Goal: Task Accomplishment & Management: Use online tool/utility

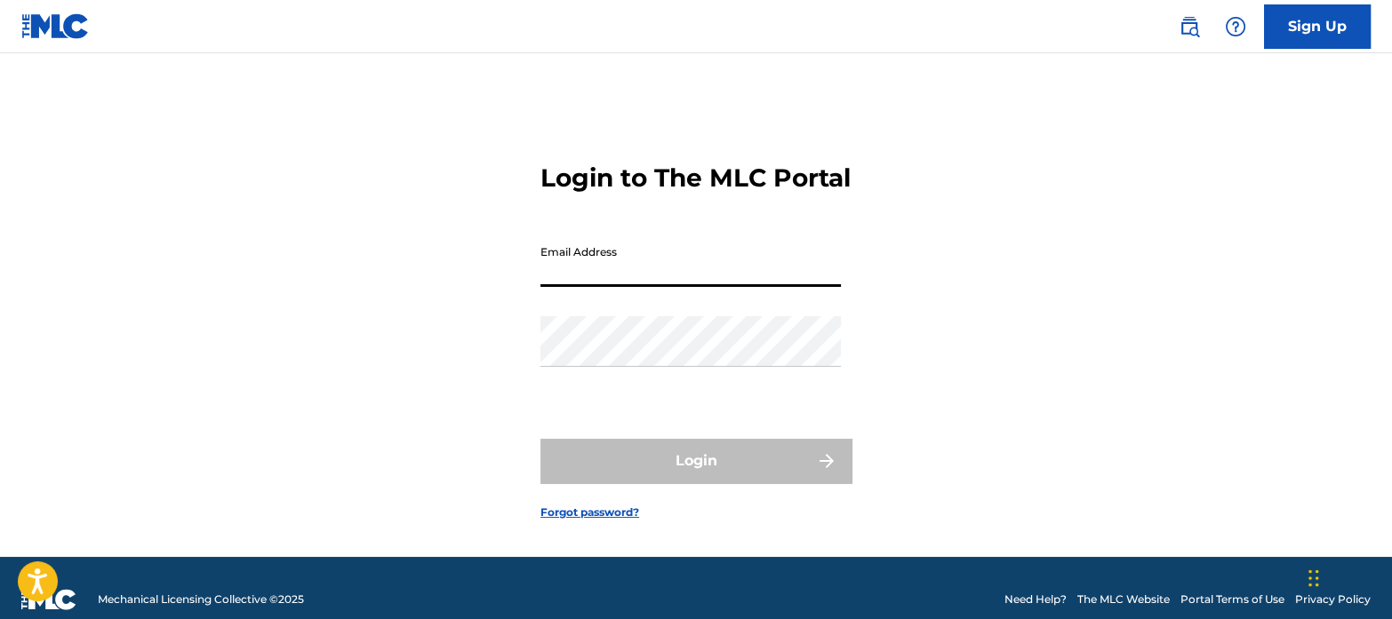
click at [664, 277] on input "Email Address" at bounding box center [690, 261] width 300 height 51
type input "[EMAIL_ADDRESS][DOMAIN_NAME]"
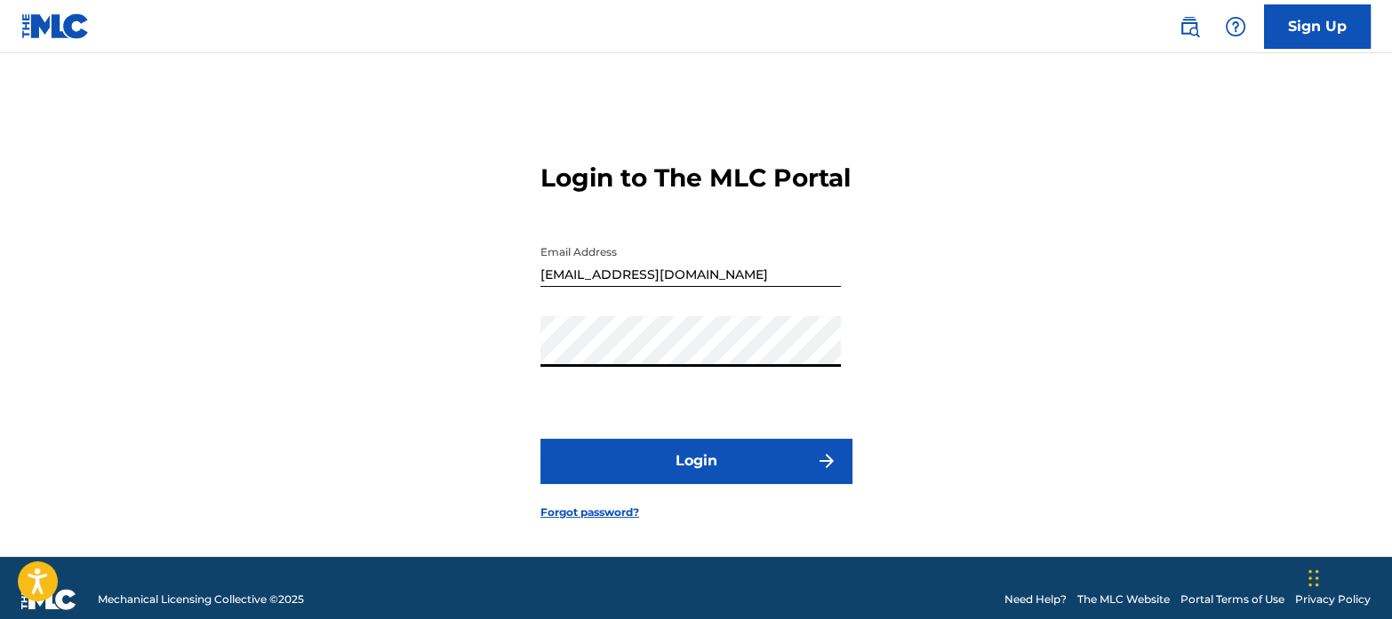
click at [540, 439] on button "Login" at bounding box center [695, 461] width 311 height 44
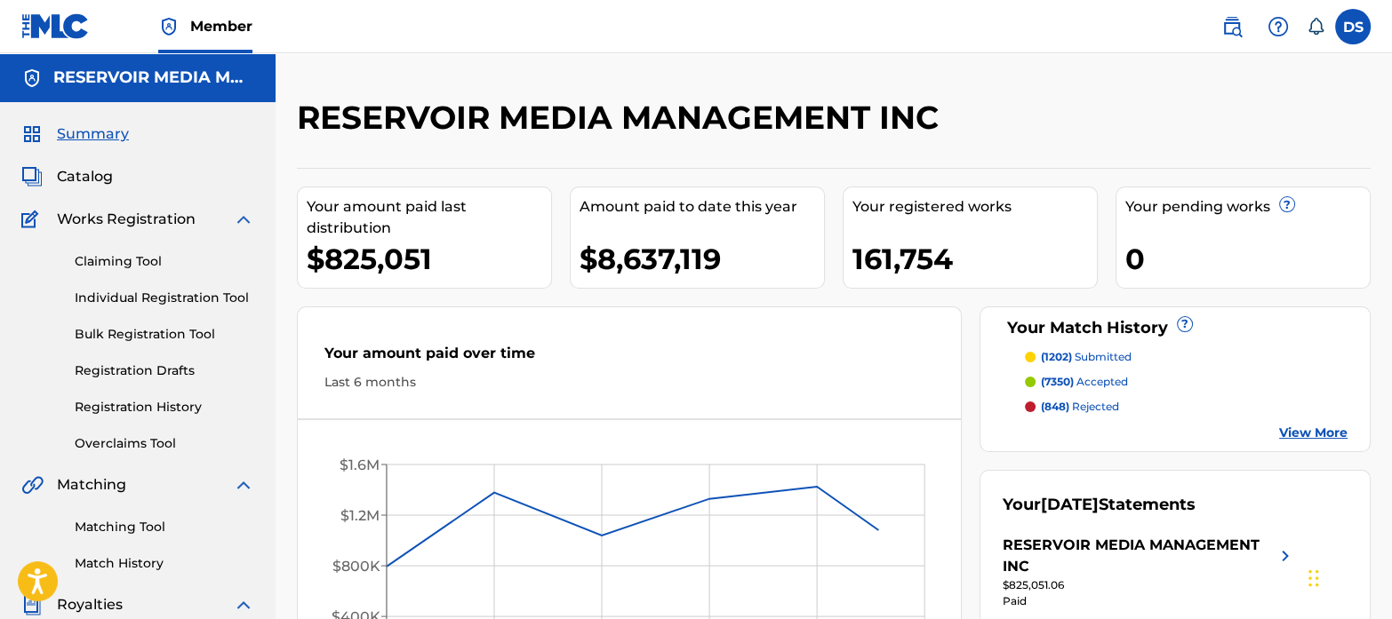
scroll to position [133, 0]
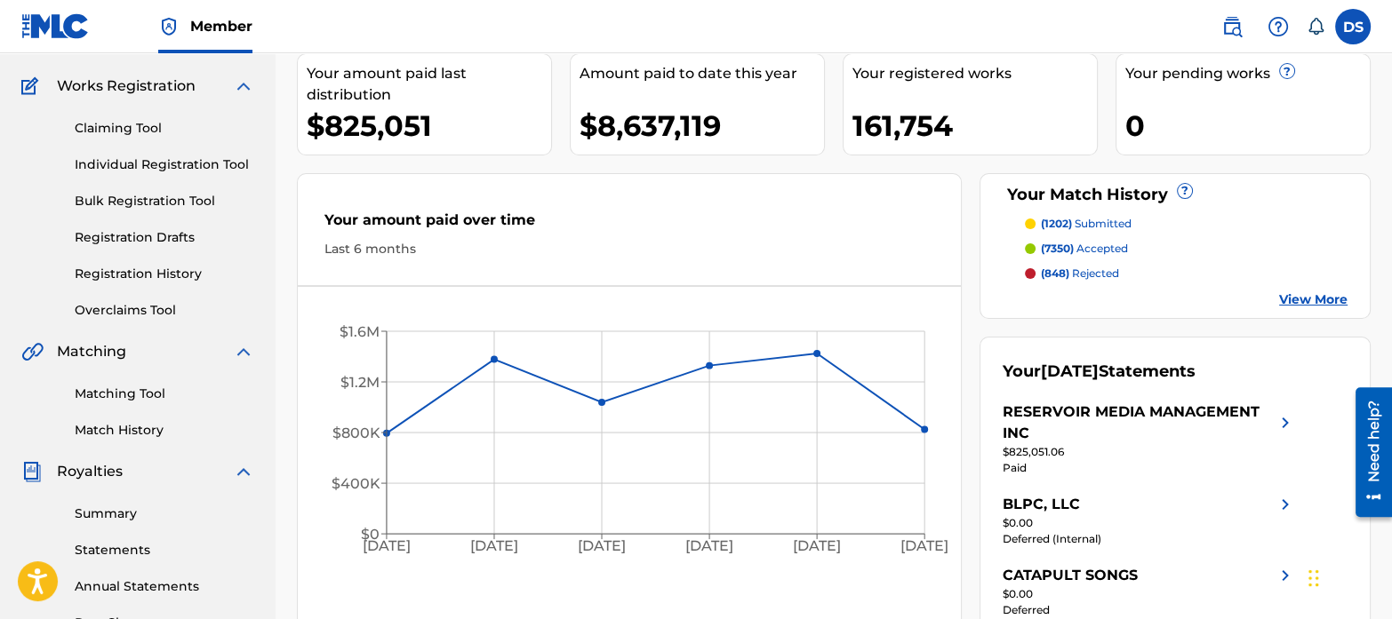
click at [116, 425] on link "Match History" at bounding box center [165, 430] width 180 height 19
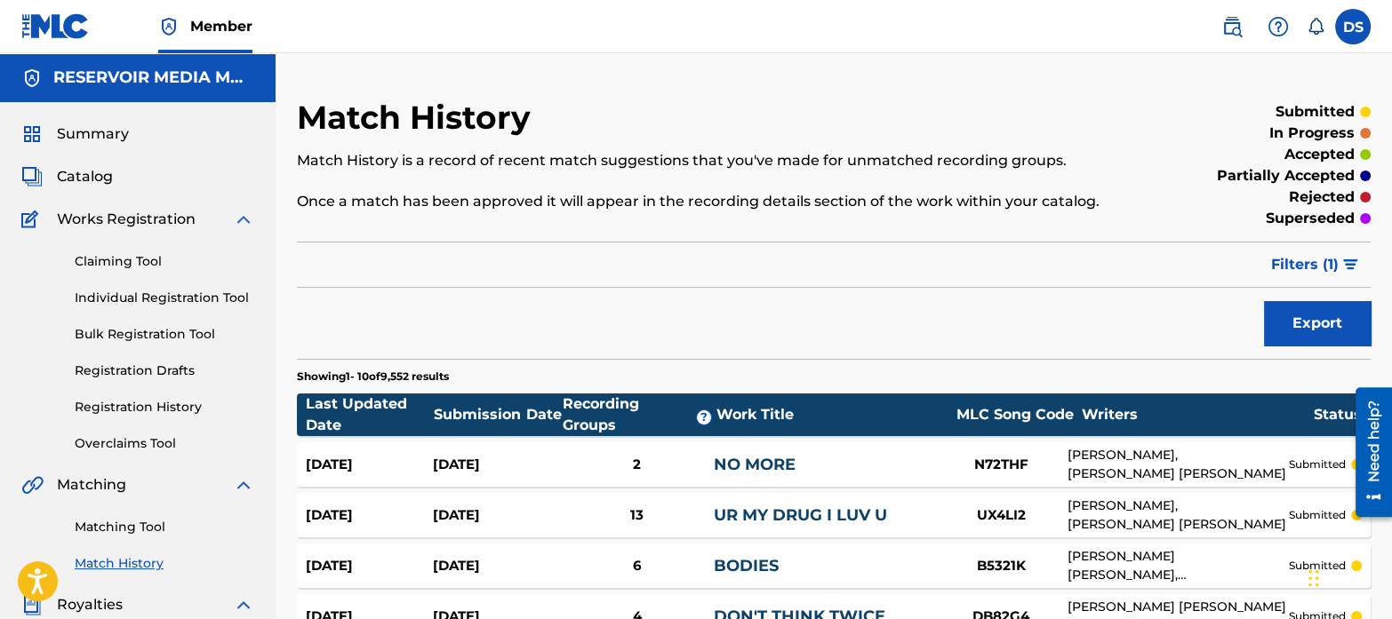
click at [137, 527] on link "Matching Tool" at bounding box center [165, 527] width 180 height 19
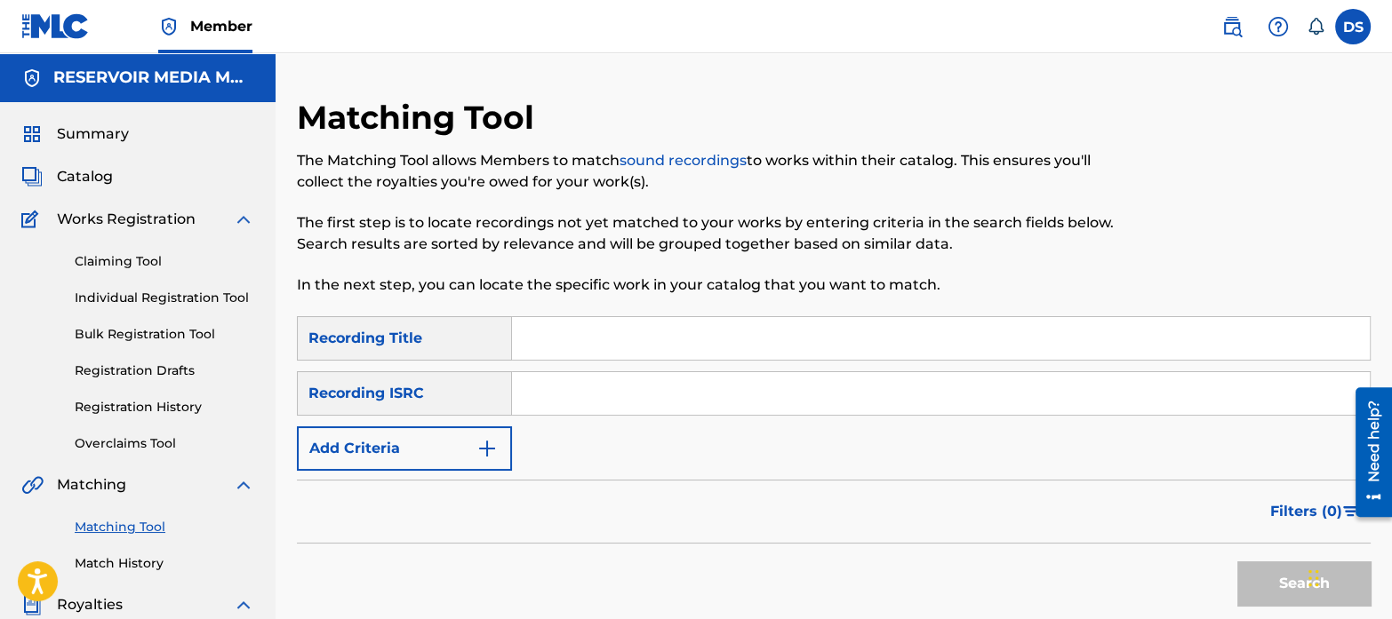
click at [618, 391] on input "Search Form" at bounding box center [941, 393] width 858 height 43
paste input "USSM19802418"
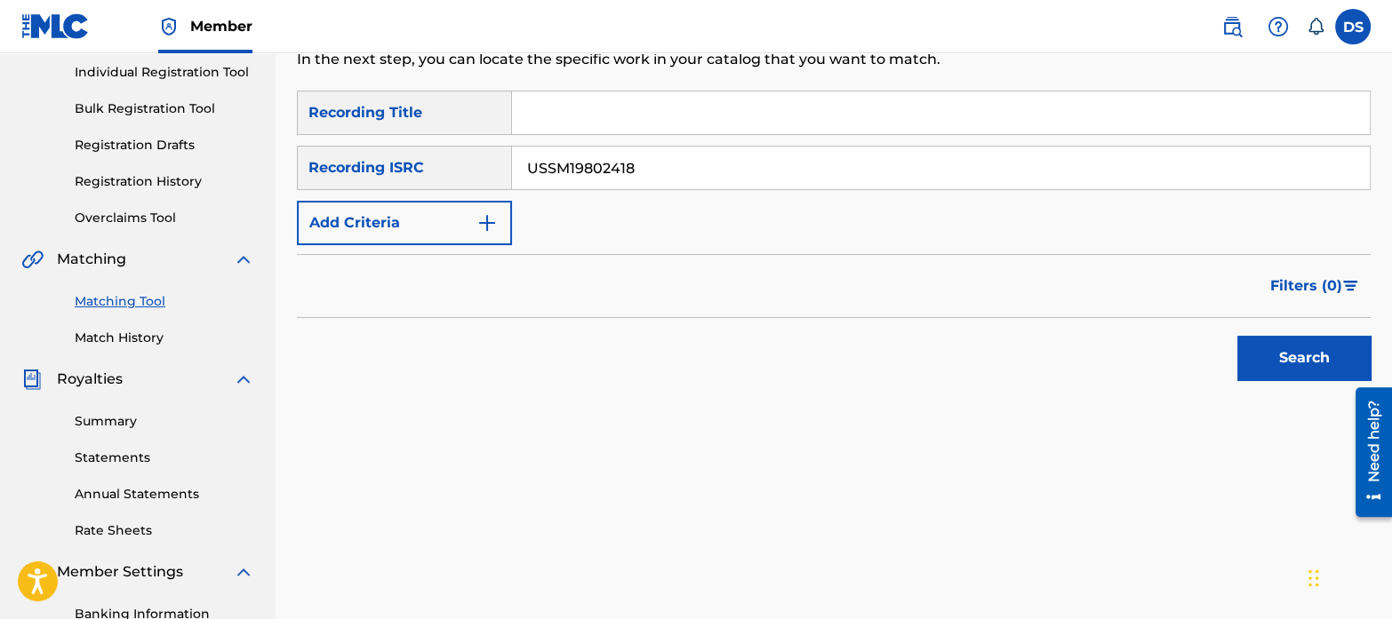
scroll to position [226, 0]
type input "USSM19802418"
click at [1284, 344] on button "Search" at bounding box center [1303, 358] width 133 height 44
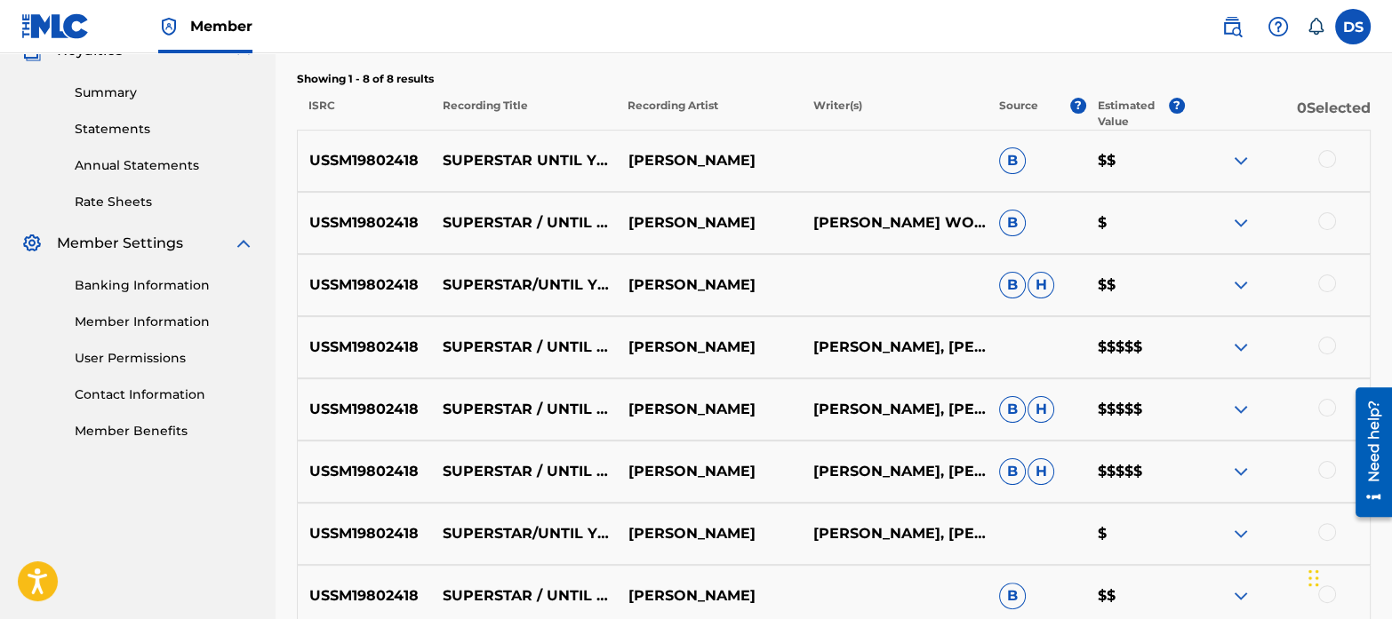
scroll to position [553, 0]
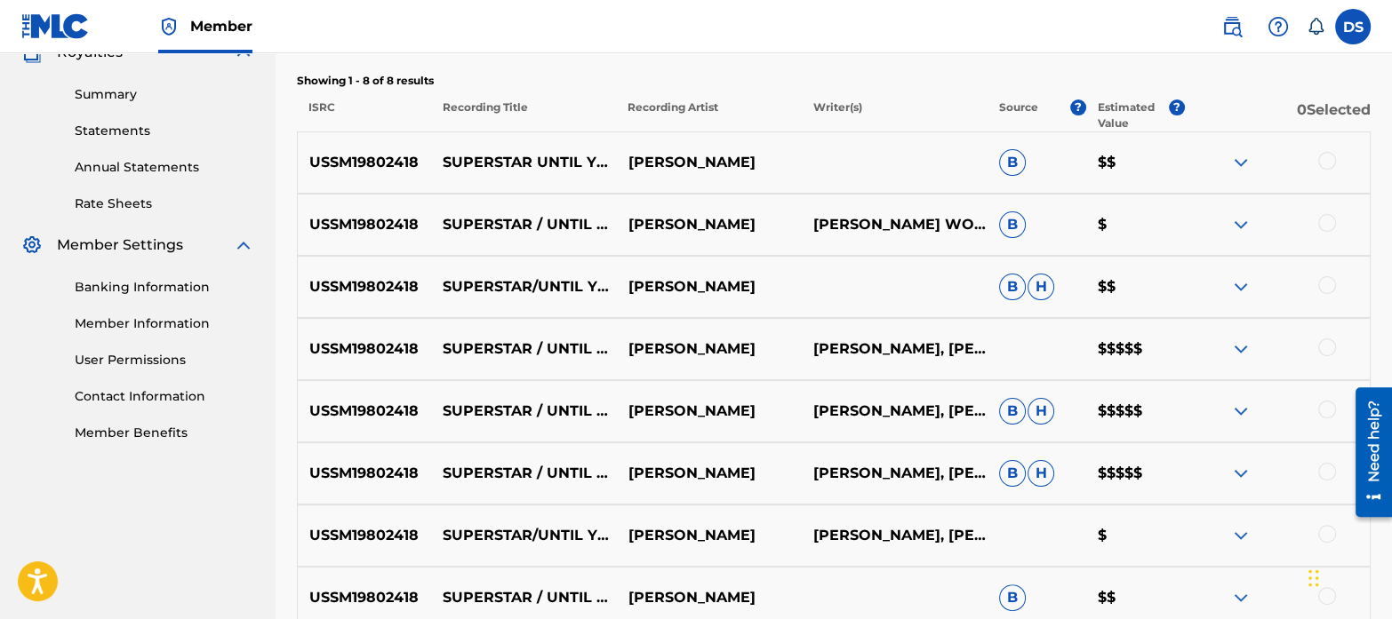
click at [1324, 157] on div at bounding box center [1327, 161] width 18 height 18
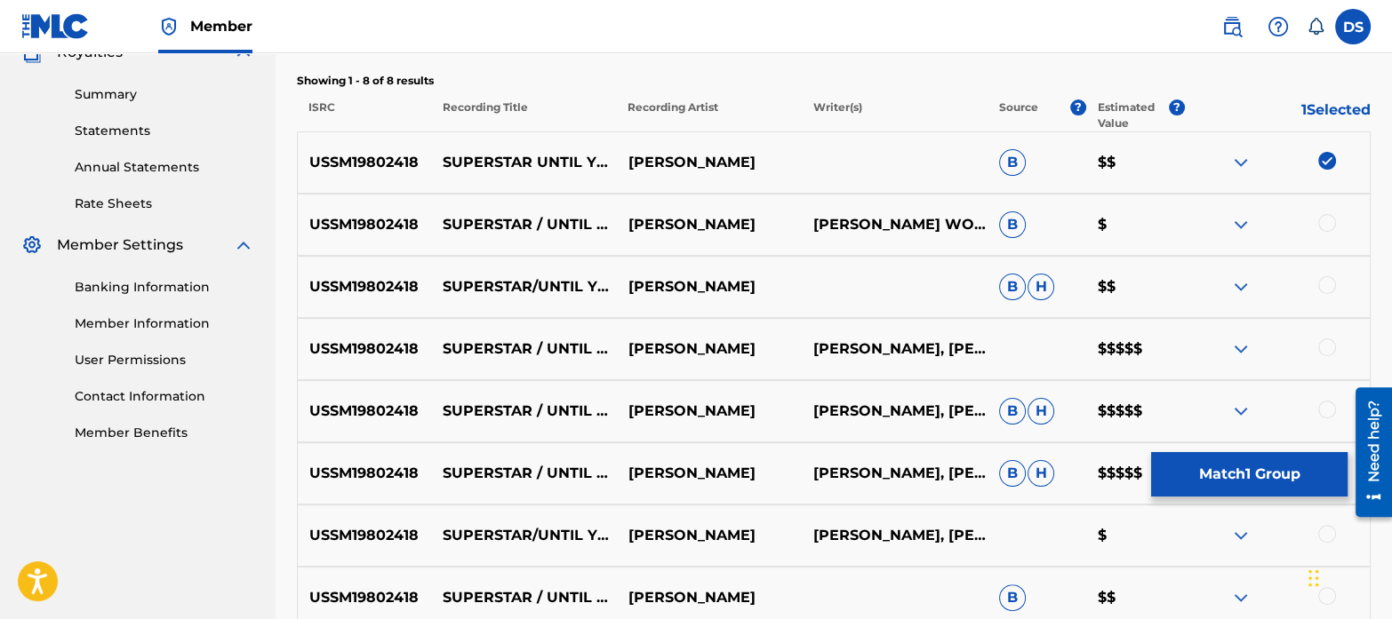
click at [1331, 224] on div at bounding box center [1327, 223] width 18 height 18
click at [1329, 280] on div at bounding box center [1327, 285] width 18 height 18
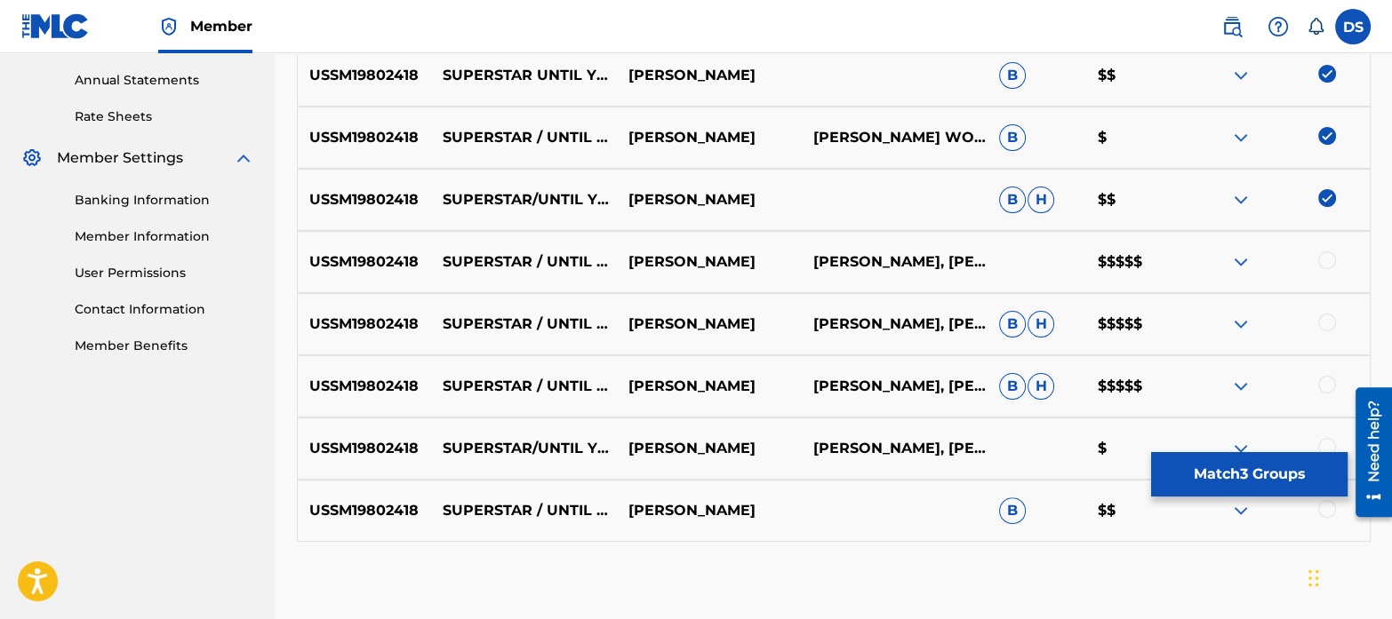
click at [1329, 259] on div at bounding box center [1327, 260] width 18 height 18
click at [1328, 327] on div at bounding box center [1327, 323] width 18 height 18
click at [1244, 265] on img at bounding box center [1240, 261] width 21 height 21
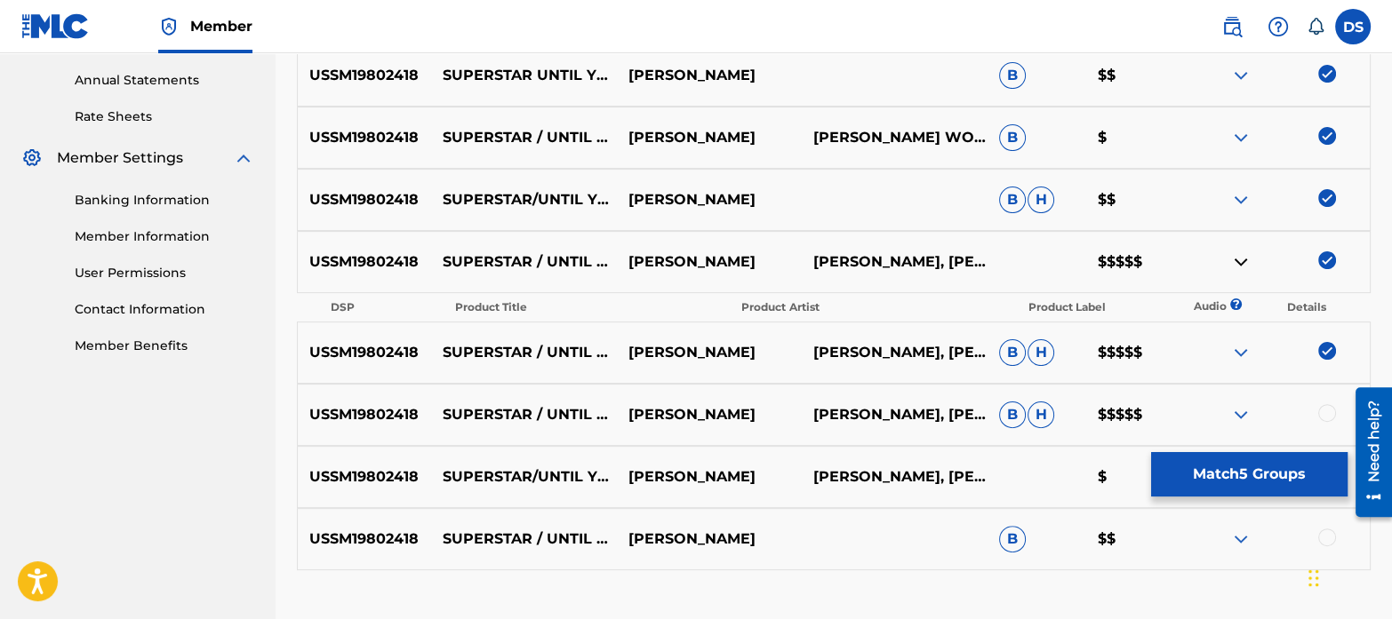
click at [1244, 265] on img at bounding box center [1240, 261] width 21 height 21
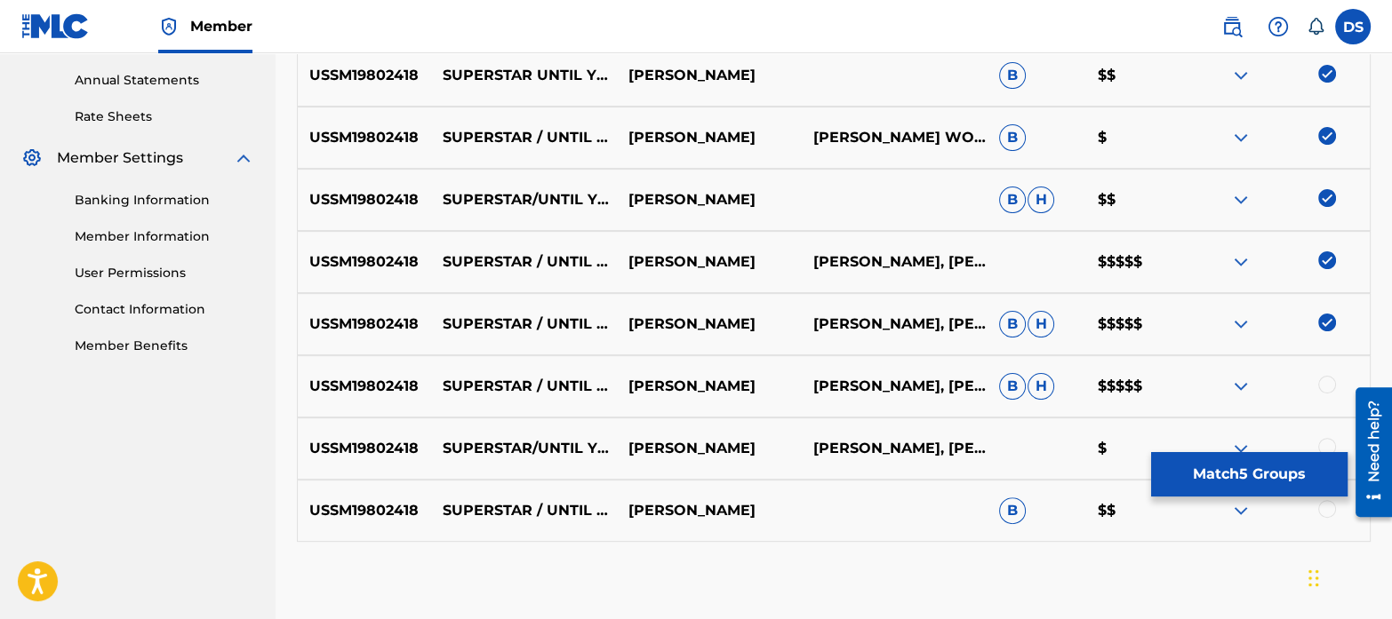
click at [1324, 379] on div at bounding box center [1327, 385] width 18 height 18
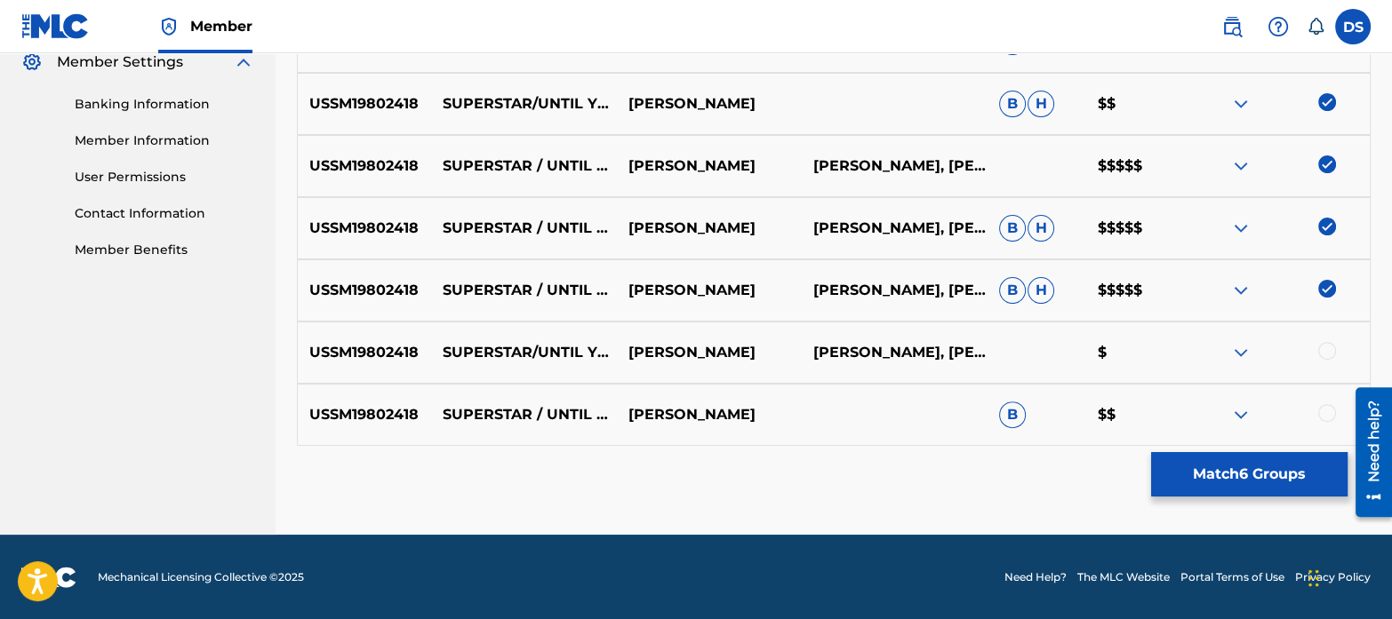
click at [1321, 350] on div at bounding box center [1327, 351] width 18 height 18
click at [1326, 419] on div at bounding box center [1327, 413] width 18 height 18
click at [1249, 469] on button "Match 8 Groups" at bounding box center [1249, 474] width 196 height 44
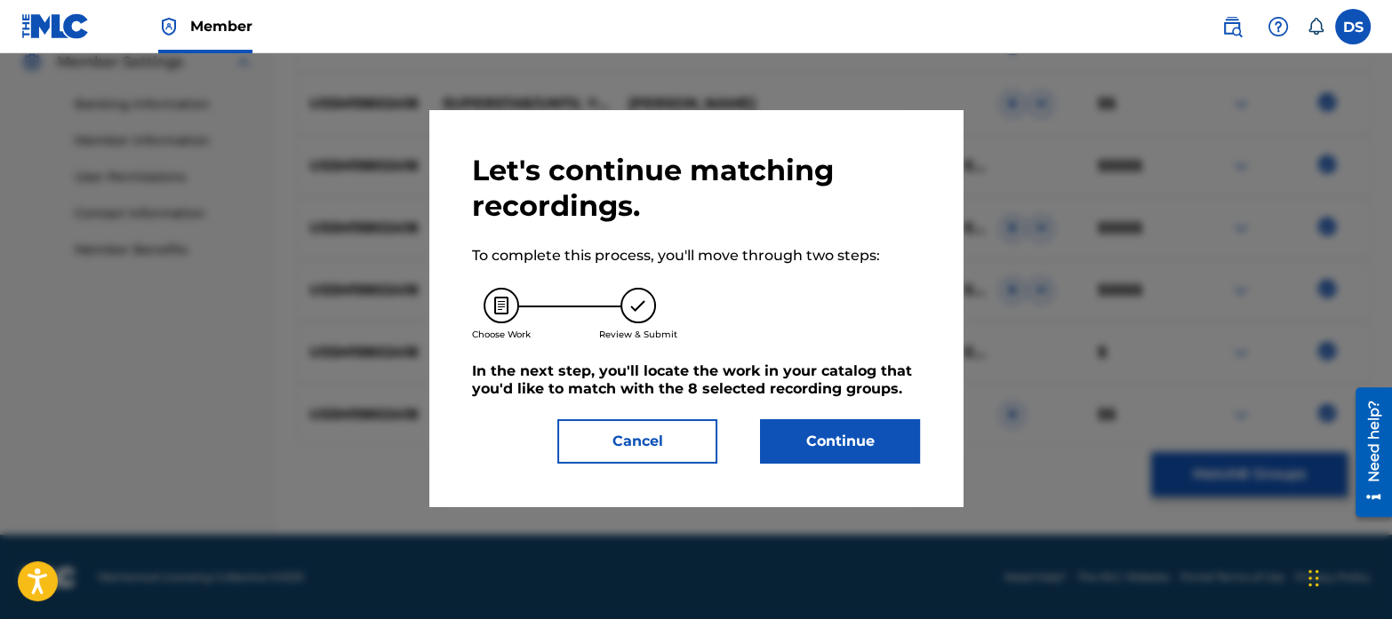
click at [853, 444] on button "Continue" at bounding box center [840, 441] width 160 height 44
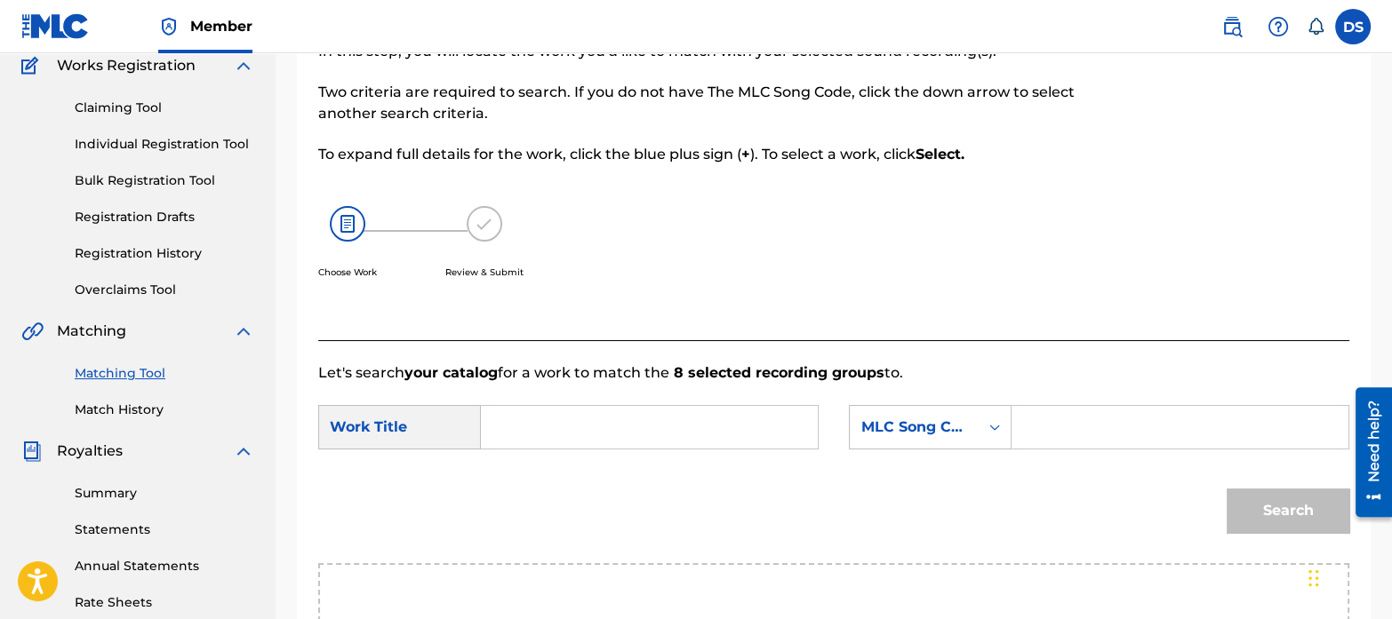
scroll to position [92, 0]
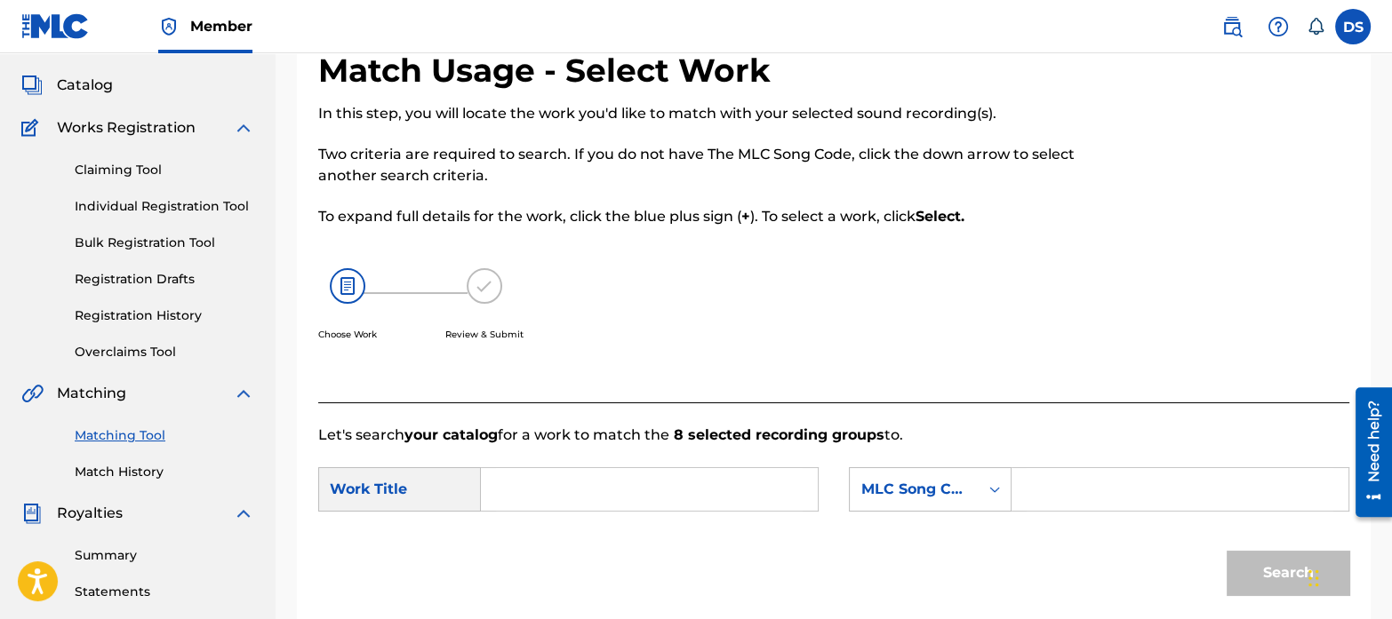
click at [573, 474] on input "Search Form" at bounding box center [649, 489] width 307 height 43
paste input "Groupie (Superstar)"
type input "Groupie (Superstar)"
click at [938, 491] on div "MLC Song Code" at bounding box center [914, 489] width 108 height 21
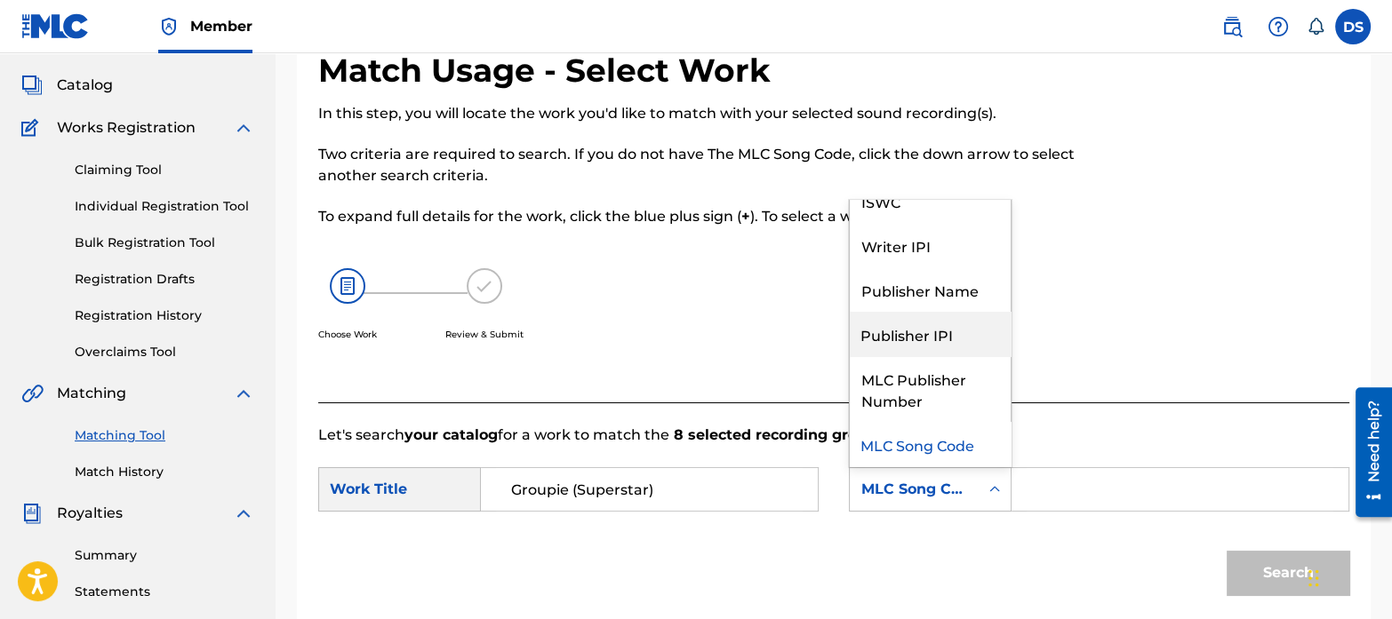
scroll to position [0, 0]
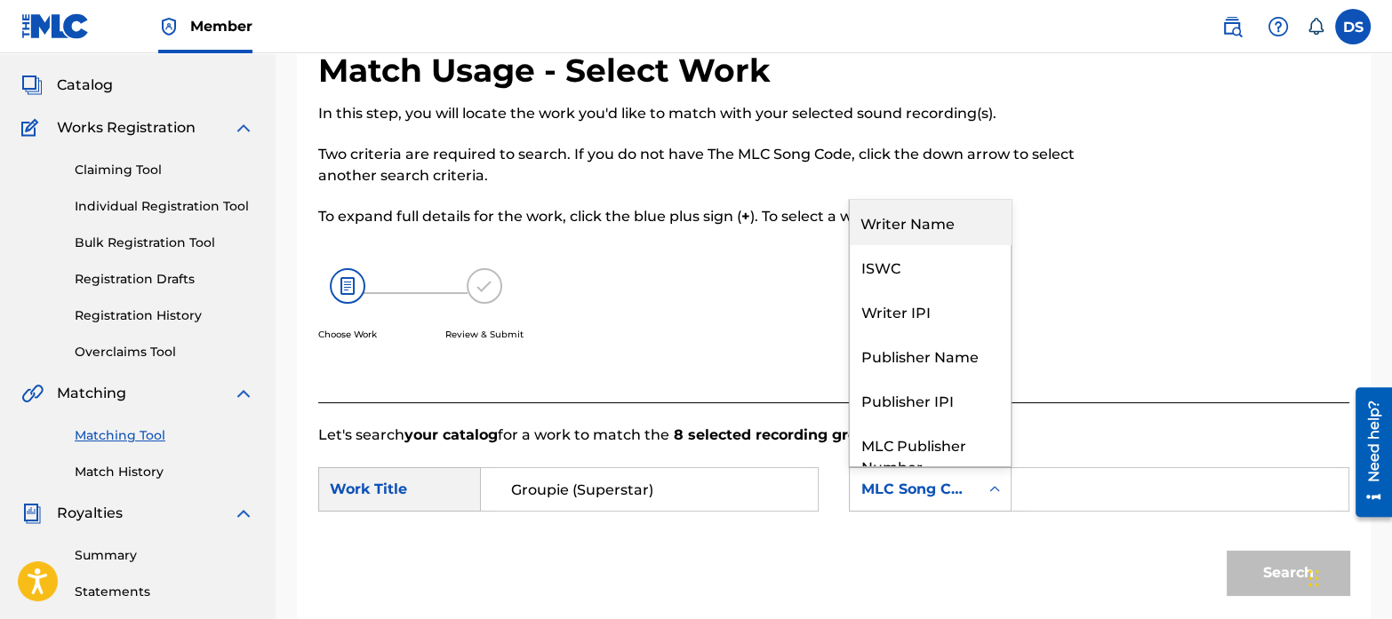
click at [895, 234] on div "Writer Name" at bounding box center [930, 222] width 161 height 44
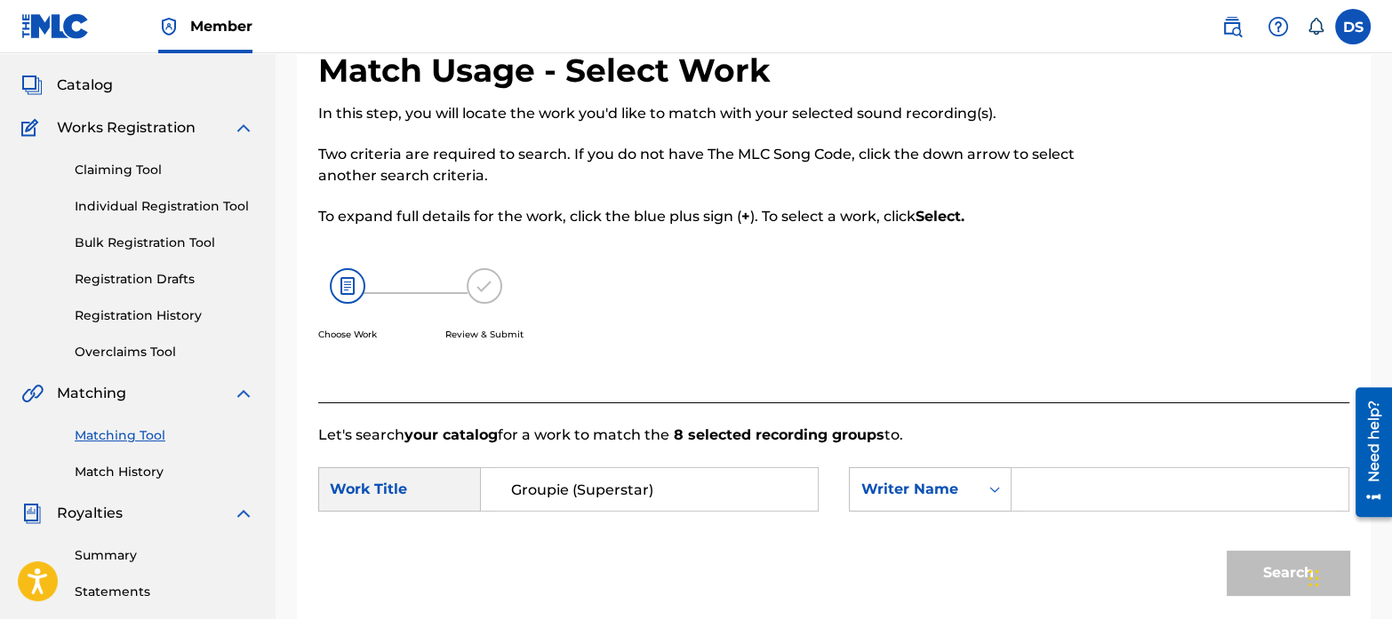
click at [1124, 495] on input "Search Form" at bounding box center [1179, 489] width 307 height 43
paste input "[PERSON_NAME]"
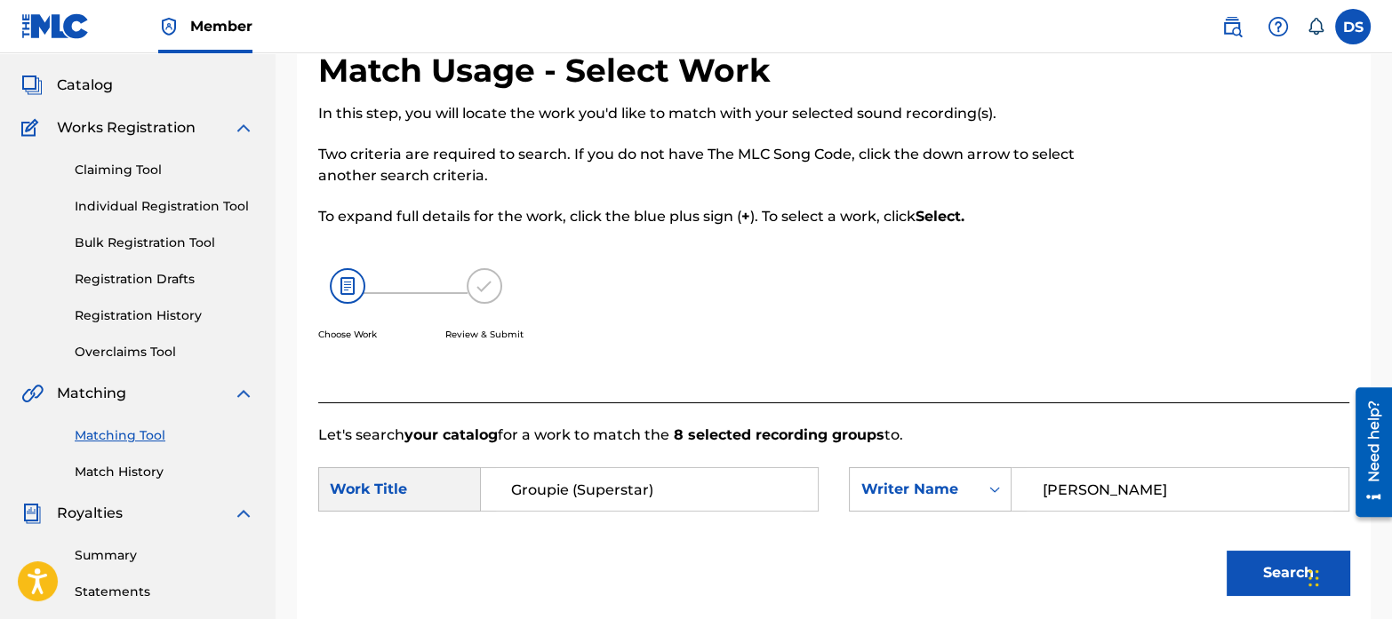
type input "[PERSON_NAME]"
click at [1262, 586] on button "Search" at bounding box center [1287, 573] width 123 height 44
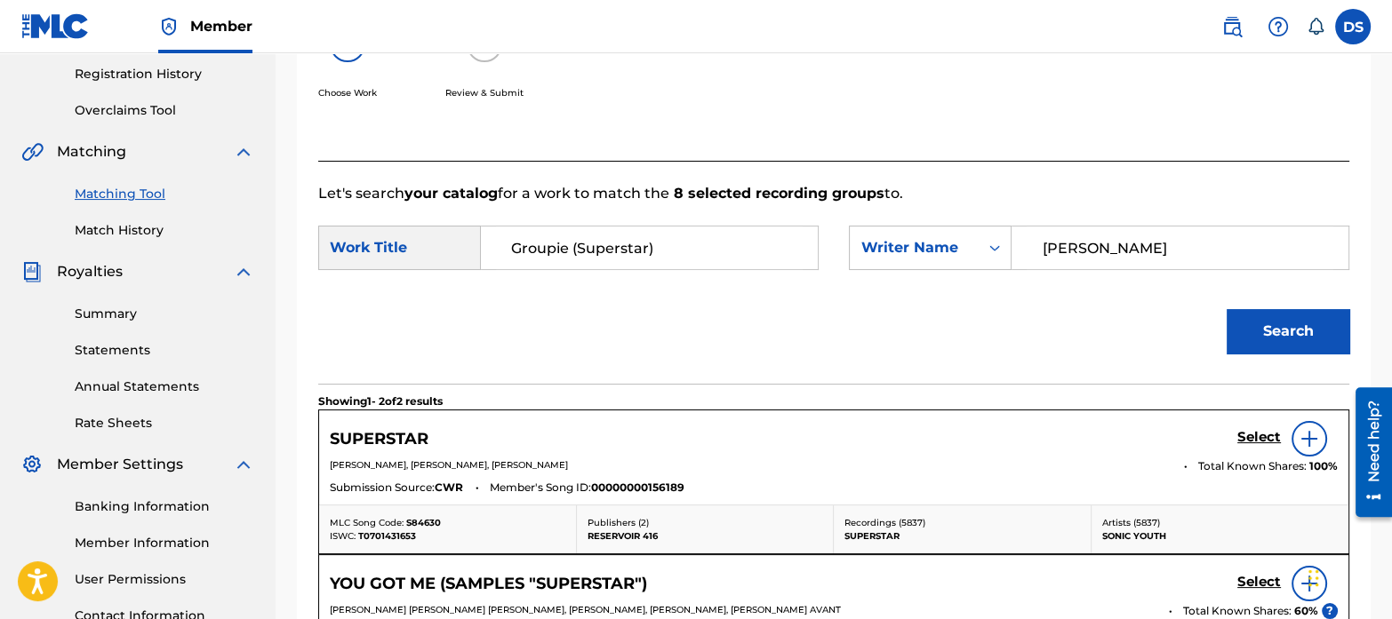
scroll to position [338, 0]
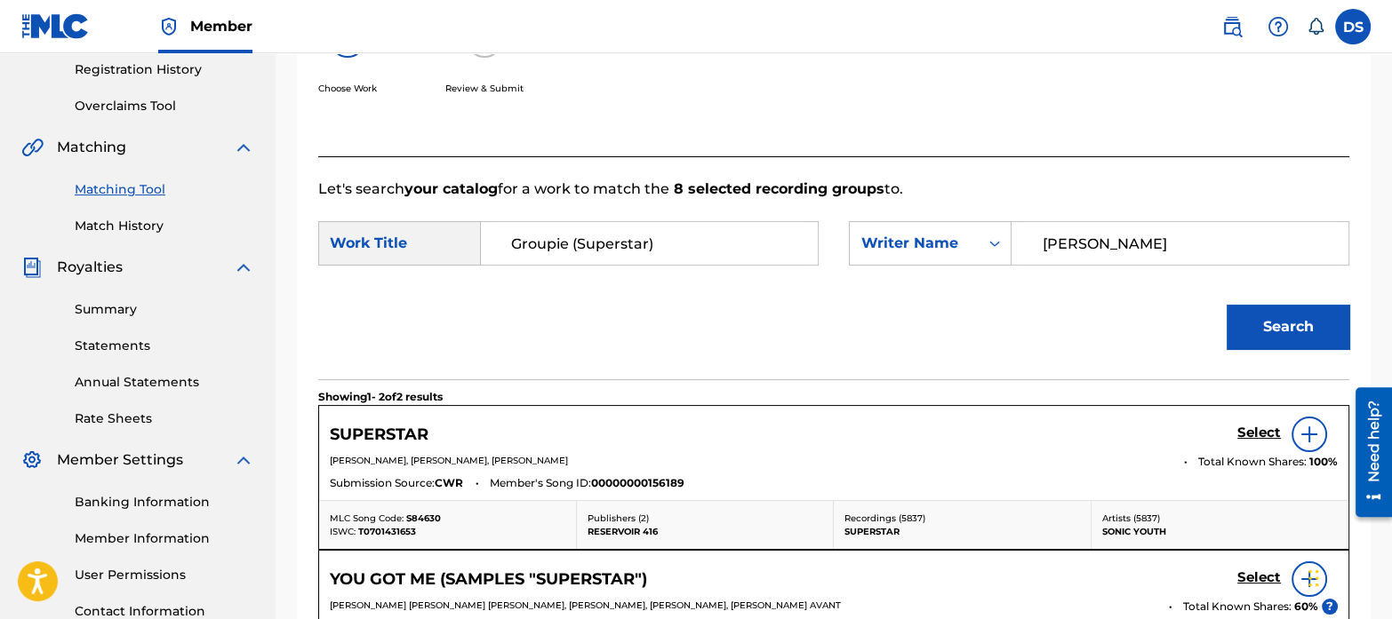
click at [1257, 437] on h5 "Select" at bounding box center [1259, 433] width 44 height 17
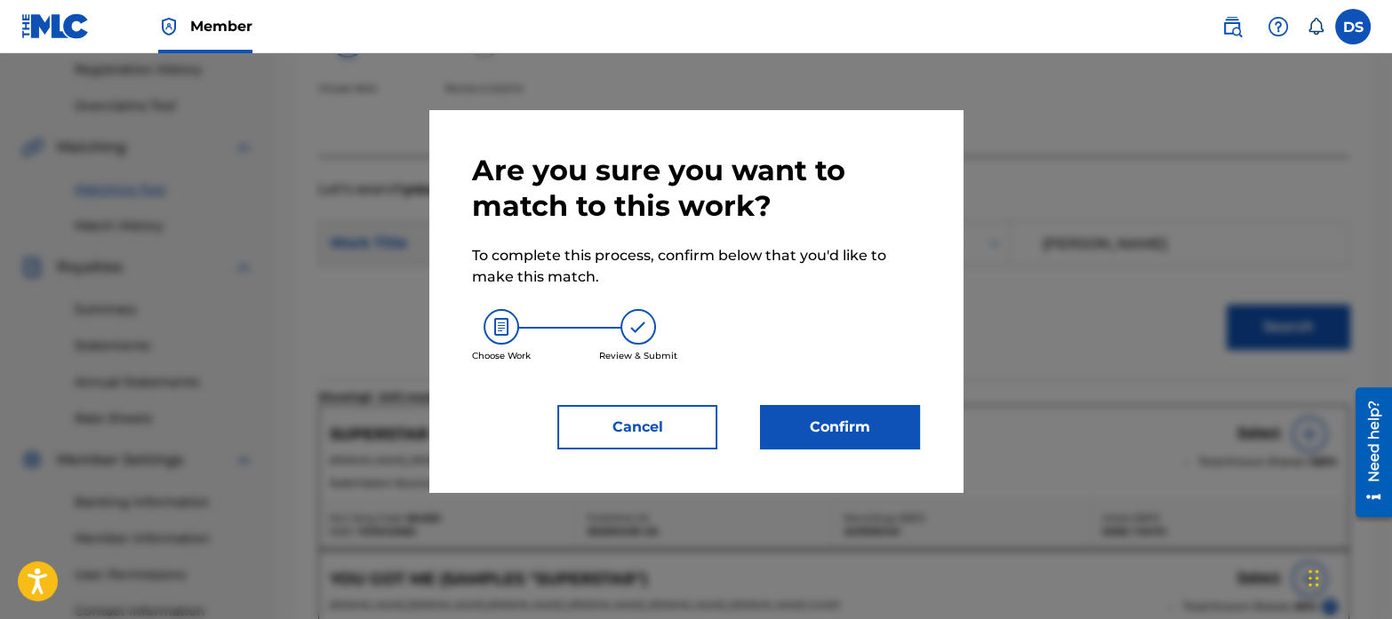
click at [893, 433] on button "Confirm" at bounding box center [840, 427] width 160 height 44
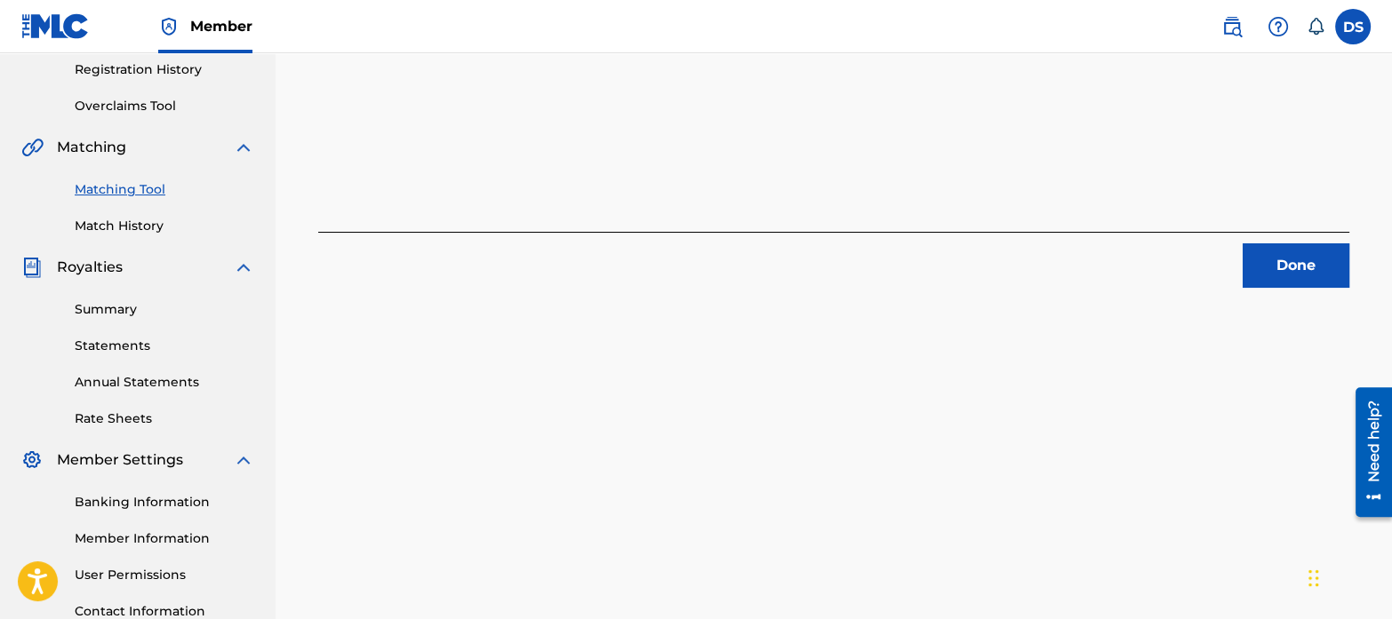
click at [1305, 265] on button "Done" at bounding box center [1295, 265] width 107 height 44
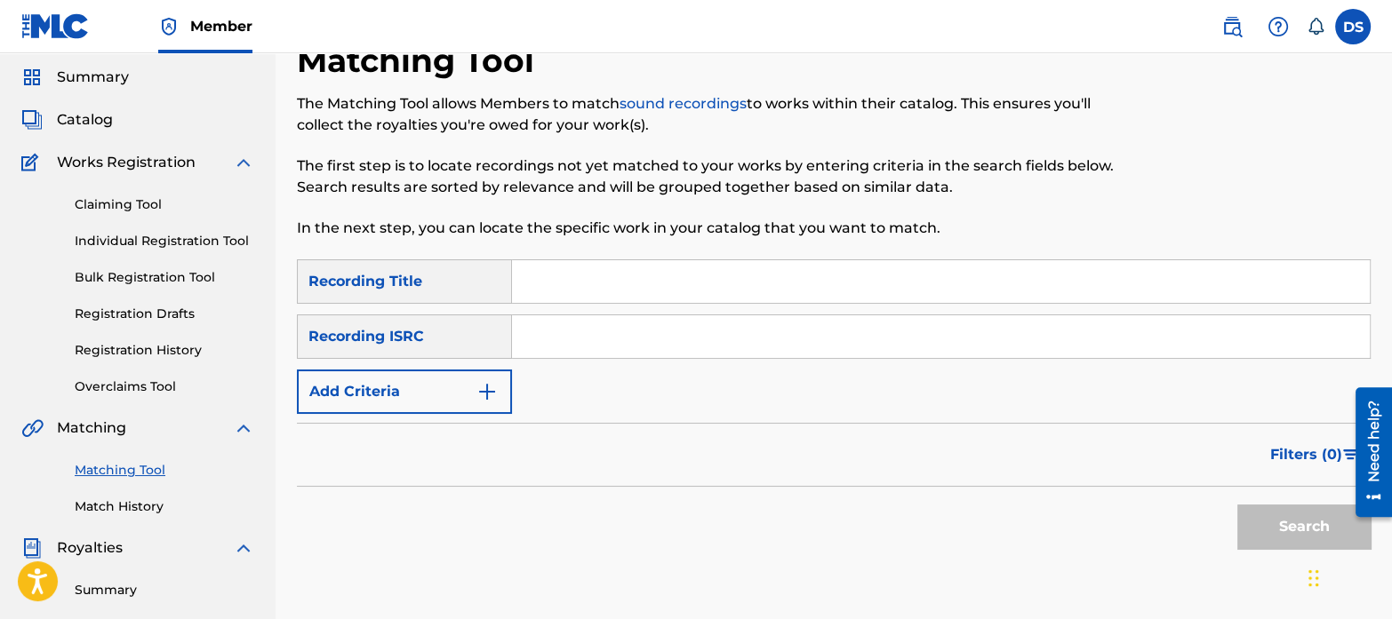
scroll to position [50, 0]
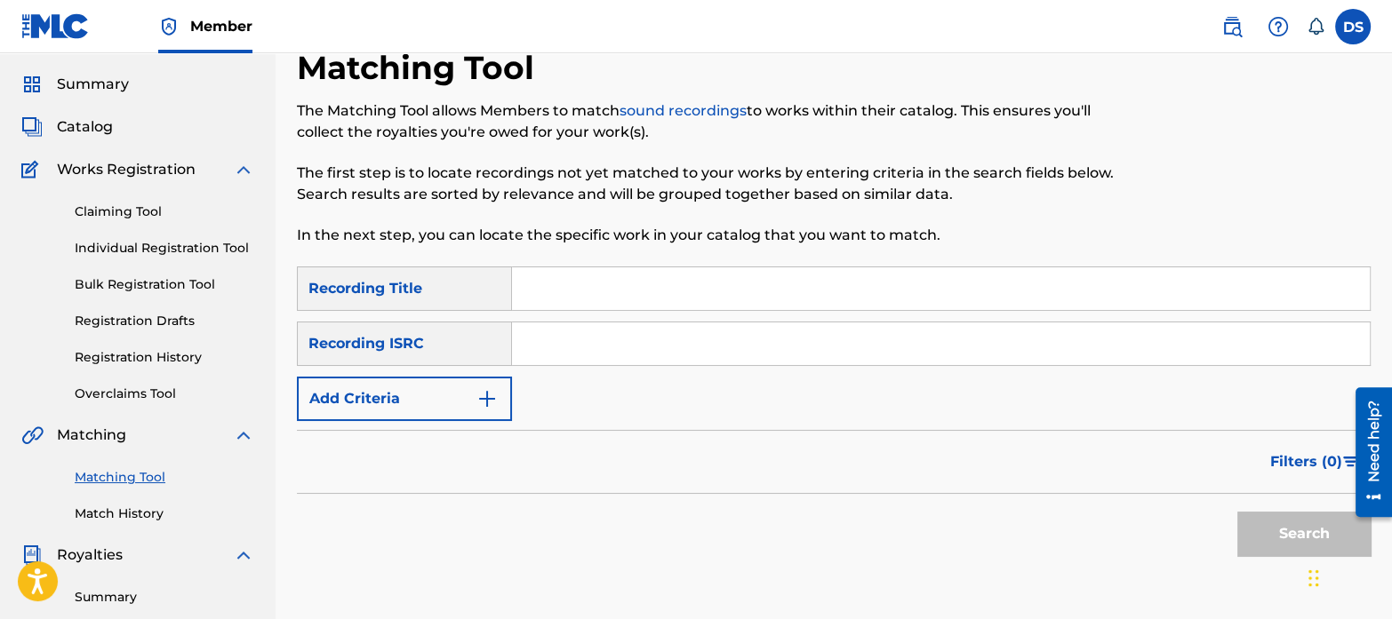
click at [655, 343] on input "Search Form" at bounding box center [941, 344] width 858 height 43
paste input "USB761002098"
type input "USB761002098"
click at [1237, 512] on button "Search" at bounding box center [1303, 534] width 133 height 44
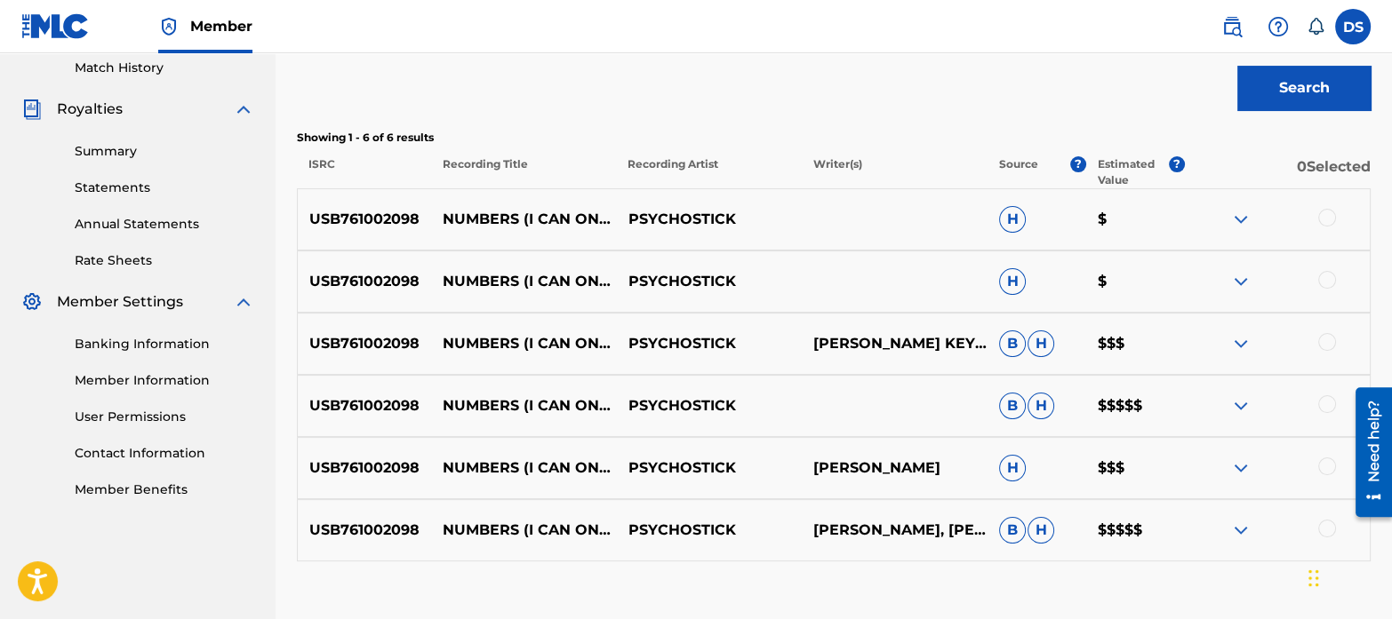
scroll to position [497, 0]
click at [1329, 219] on div at bounding box center [1327, 217] width 18 height 18
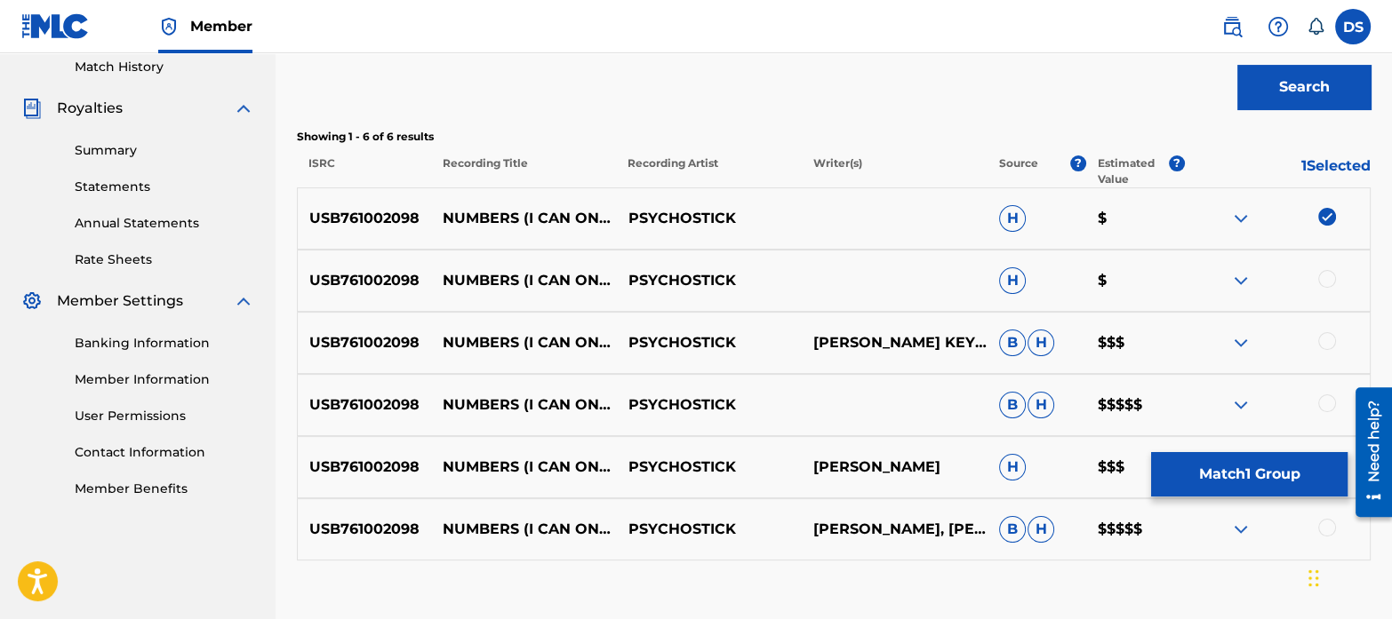
click at [1328, 282] on div at bounding box center [1327, 279] width 18 height 18
click at [1322, 345] on div at bounding box center [1327, 341] width 18 height 18
click at [1326, 403] on div at bounding box center [1327, 404] width 18 height 18
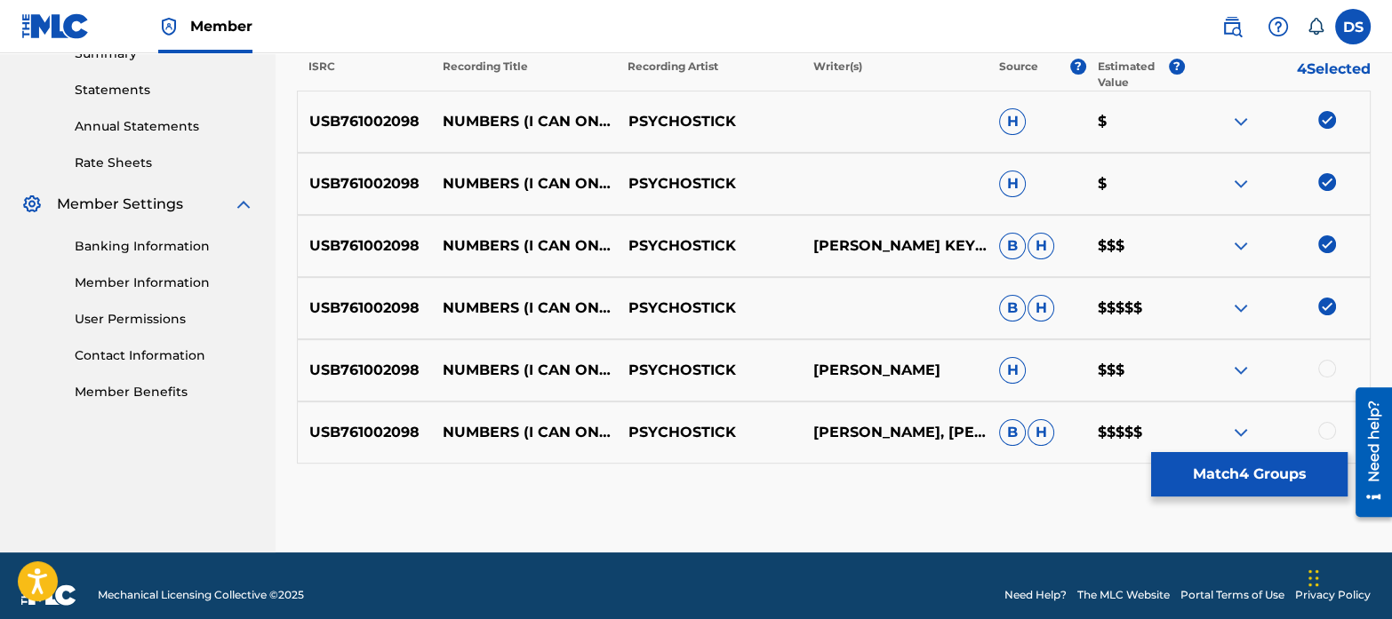
scroll to position [595, 0]
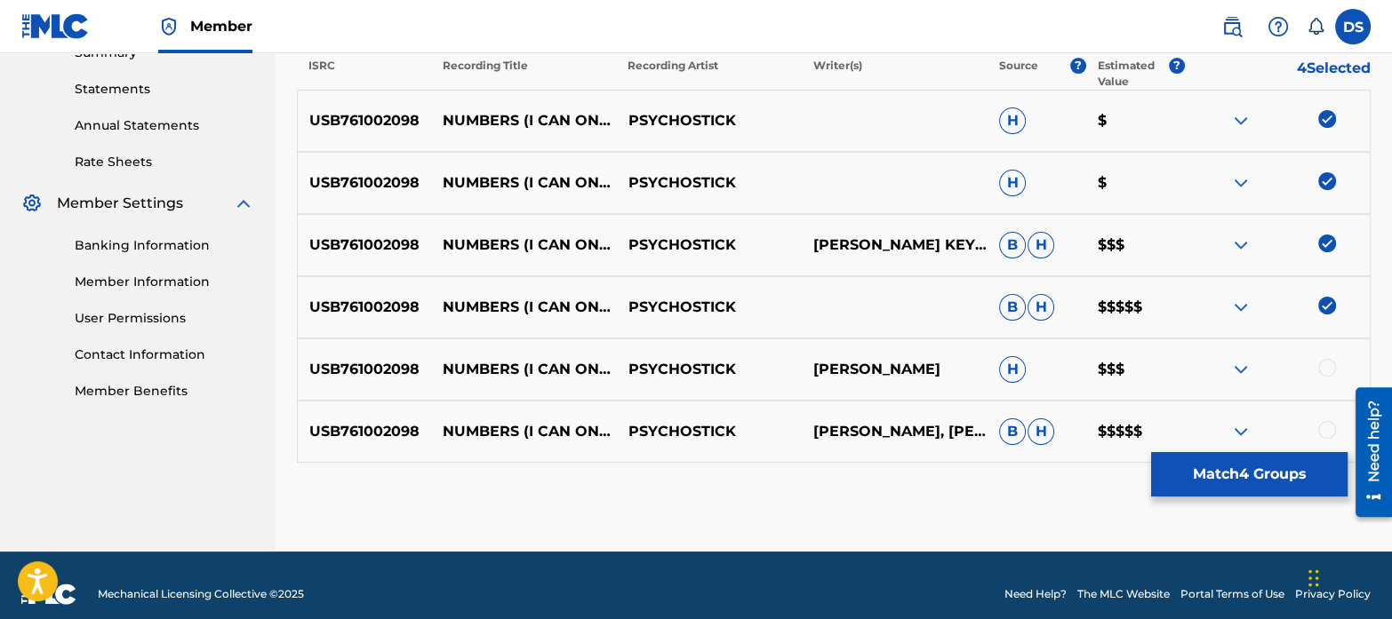
click at [1323, 370] on div at bounding box center [1327, 368] width 18 height 18
click at [1324, 424] on div at bounding box center [1327, 430] width 18 height 18
click at [1200, 477] on button "Match 6 Groups" at bounding box center [1249, 474] width 196 height 44
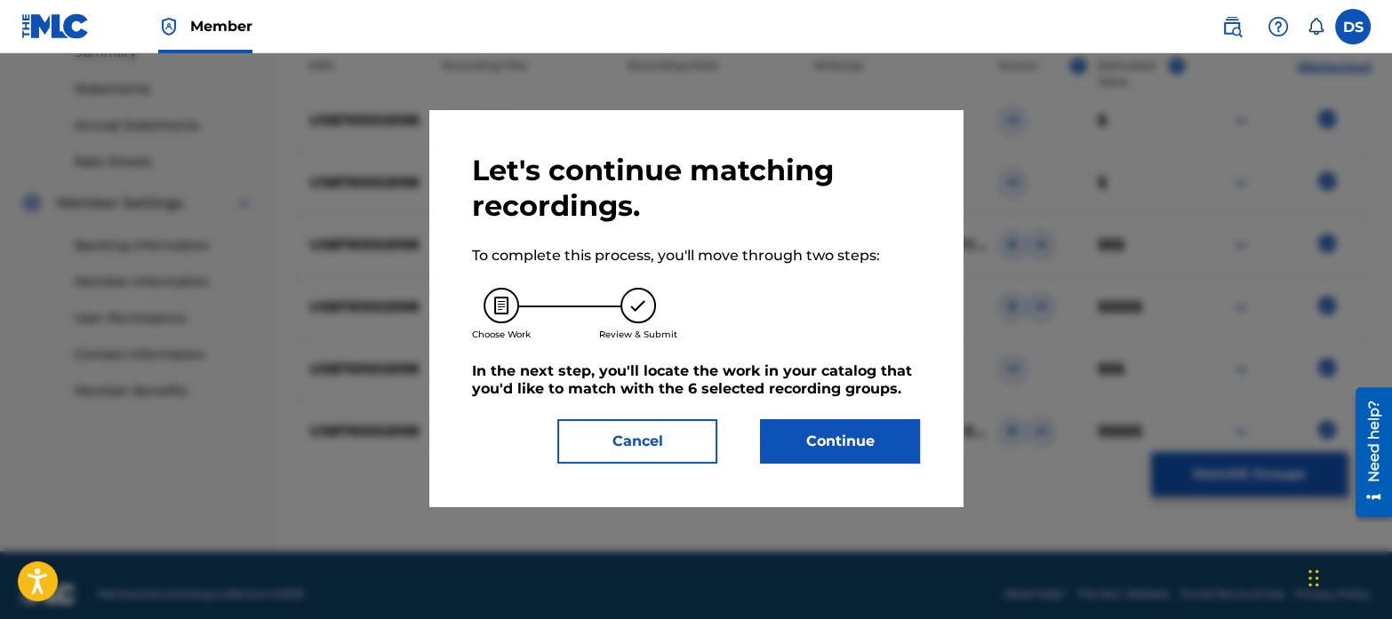
click at [857, 435] on button "Continue" at bounding box center [840, 441] width 160 height 44
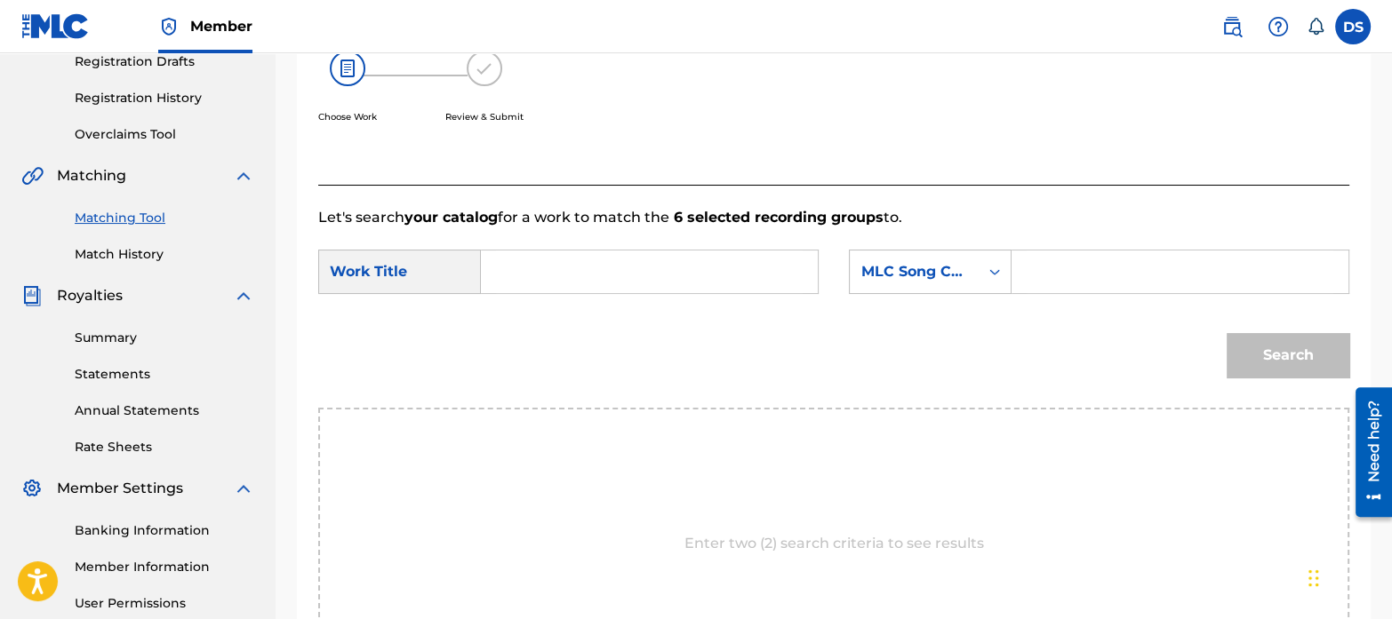
scroll to position [294, 0]
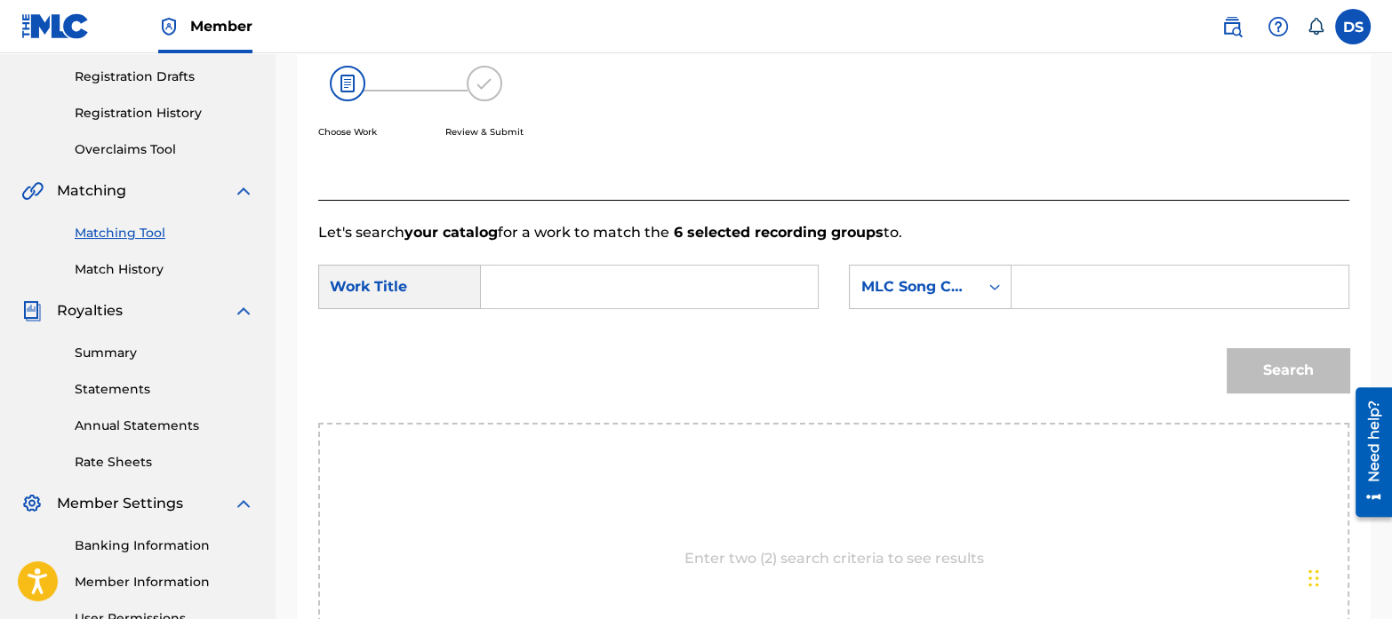
click at [542, 272] on input "Search Form" at bounding box center [649, 287] width 307 height 43
paste input "Bodies"
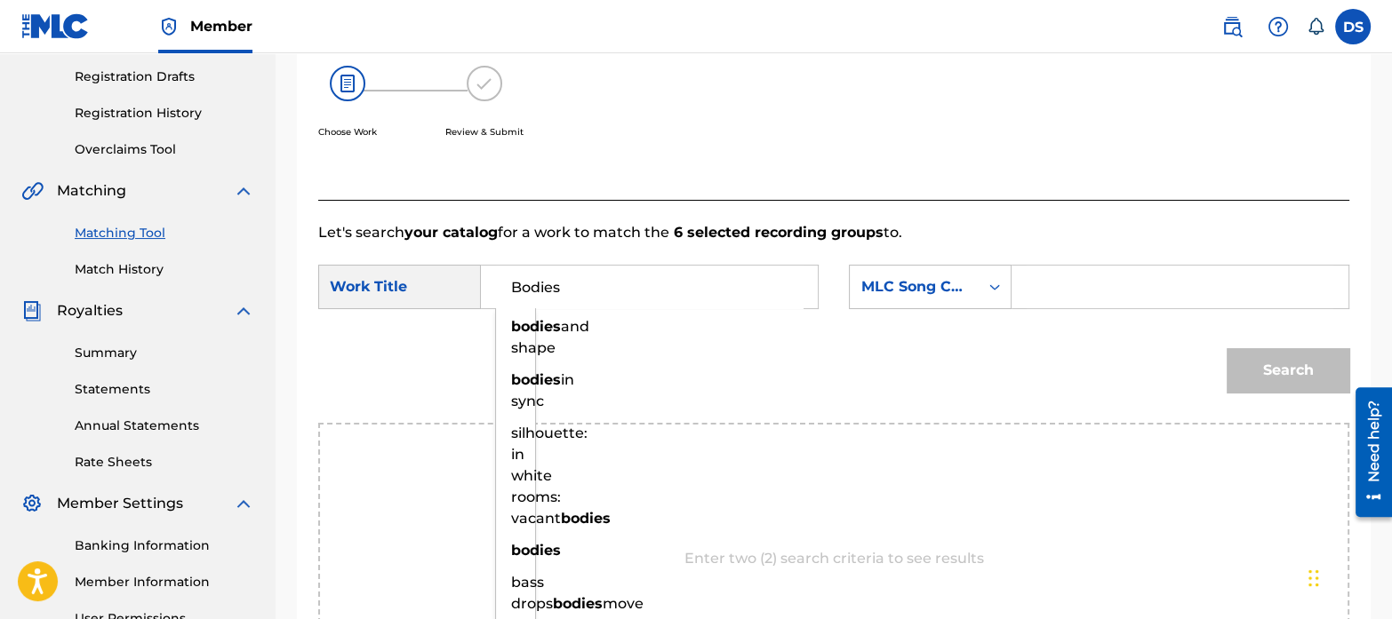
type input "Bodies"
click at [901, 288] on div "MLC Song Code" at bounding box center [914, 286] width 108 height 21
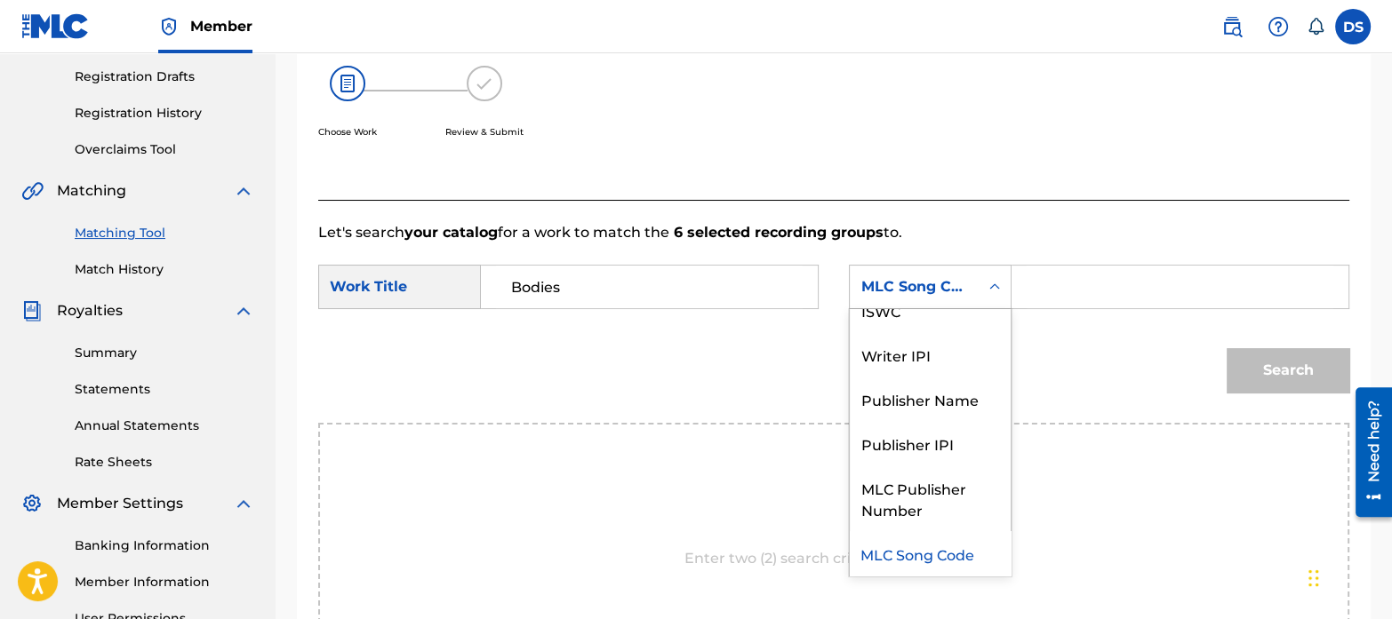
scroll to position [0, 0]
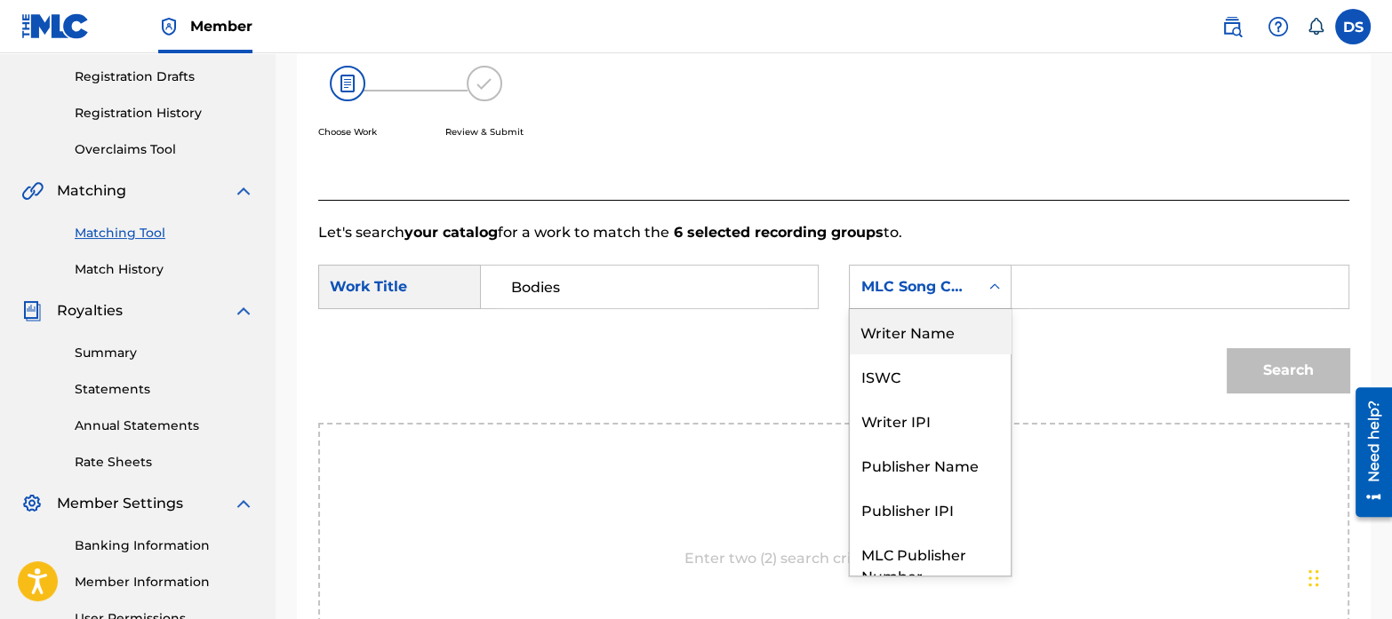
click at [908, 335] on div "Writer Name" at bounding box center [930, 331] width 161 height 44
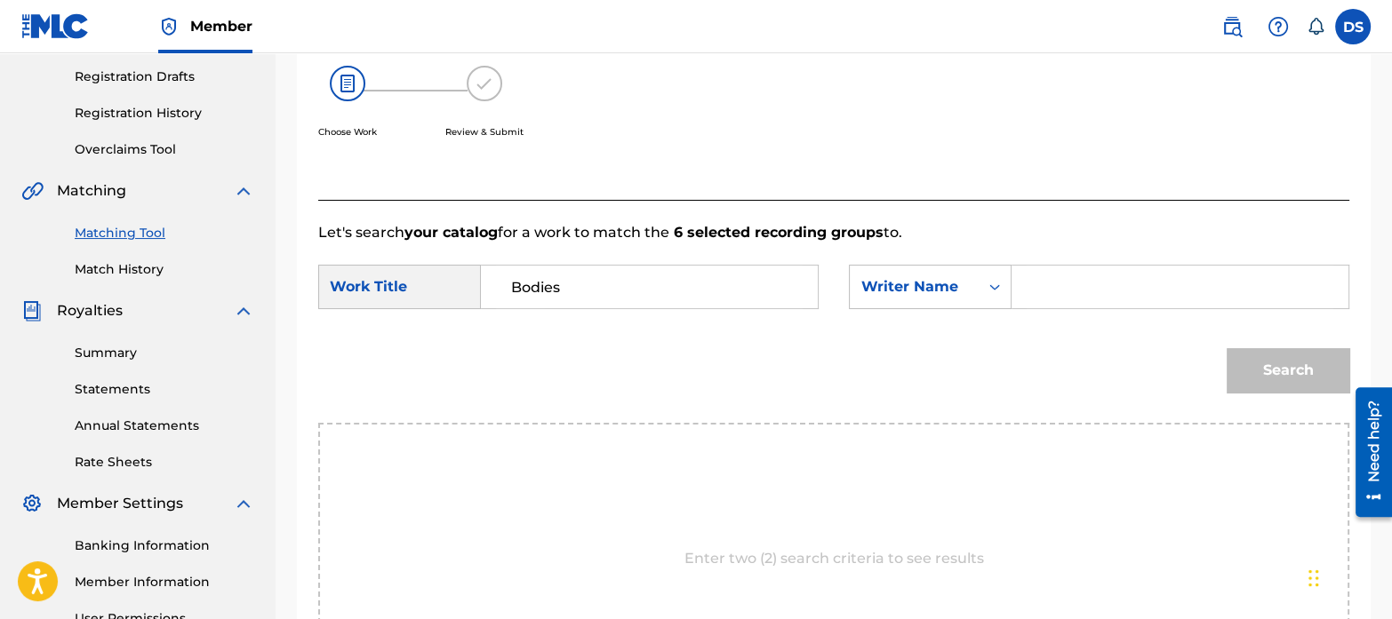
click at [1060, 291] on input "Search Form" at bounding box center [1179, 287] width 307 height 43
paste input "[PERSON_NAME]"
type input "[PERSON_NAME]"
click at [1269, 366] on button "Search" at bounding box center [1287, 370] width 123 height 44
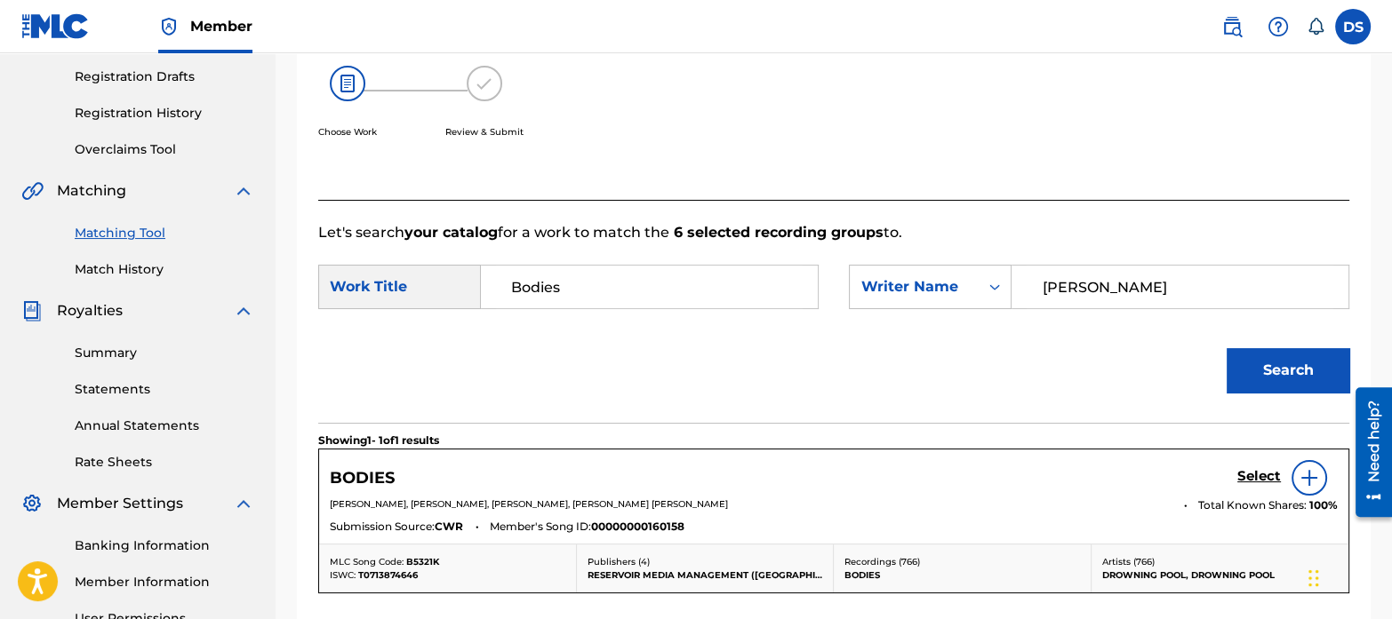
click at [1251, 471] on h5 "Select" at bounding box center [1259, 476] width 44 height 17
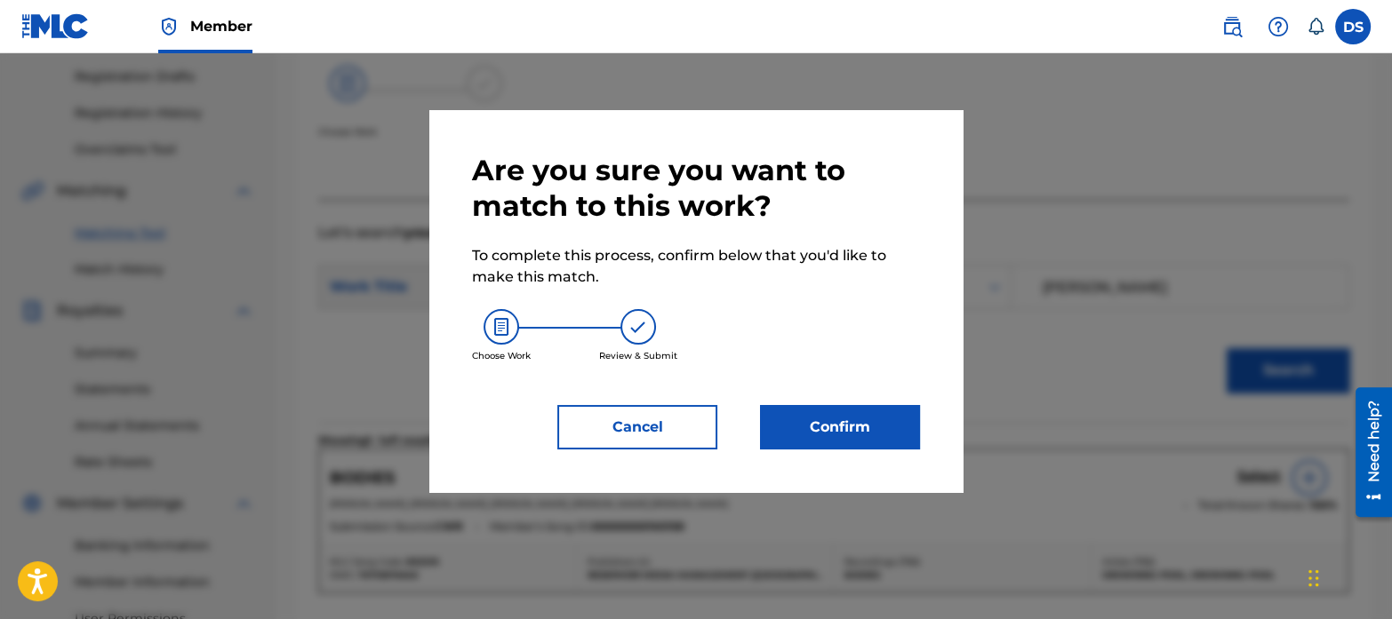
click at [855, 428] on button "Confirm" at bounding box center [840, 427] width 160 height 44
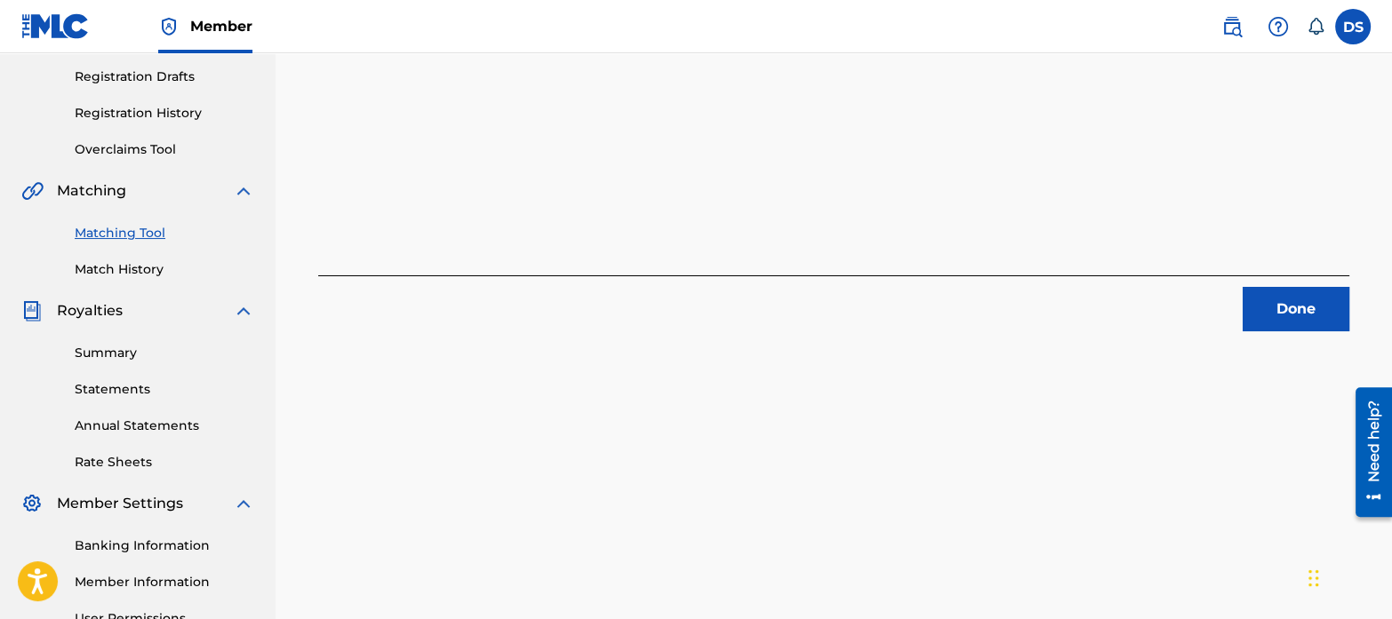
click at [1277, 303] on button "Done" at bounding box center [1295, 309] width 107 height 44
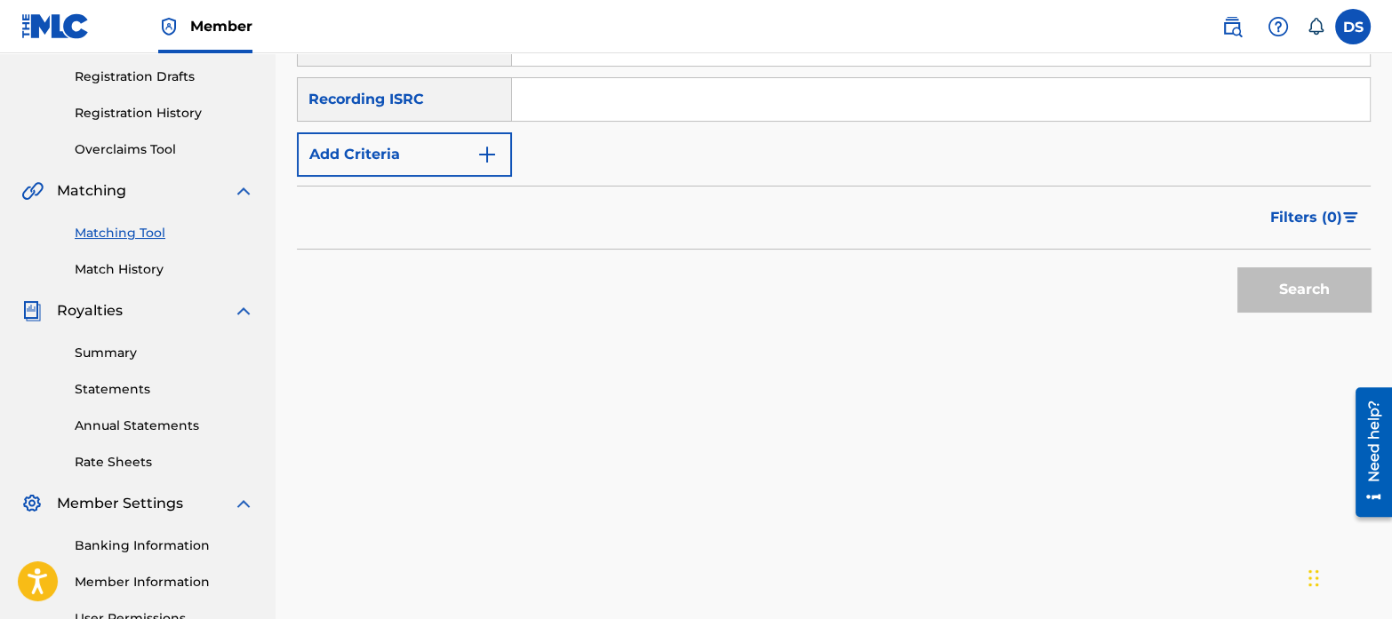
click at [633, 98] on input "Search Form" at bounding box center [941, 99] width 858 height 43
paste input "USB761002098"
type input "USB761002098"
click at [1263, 275] on button "Search" at bounding box center [1303, 289] width 133 height 44
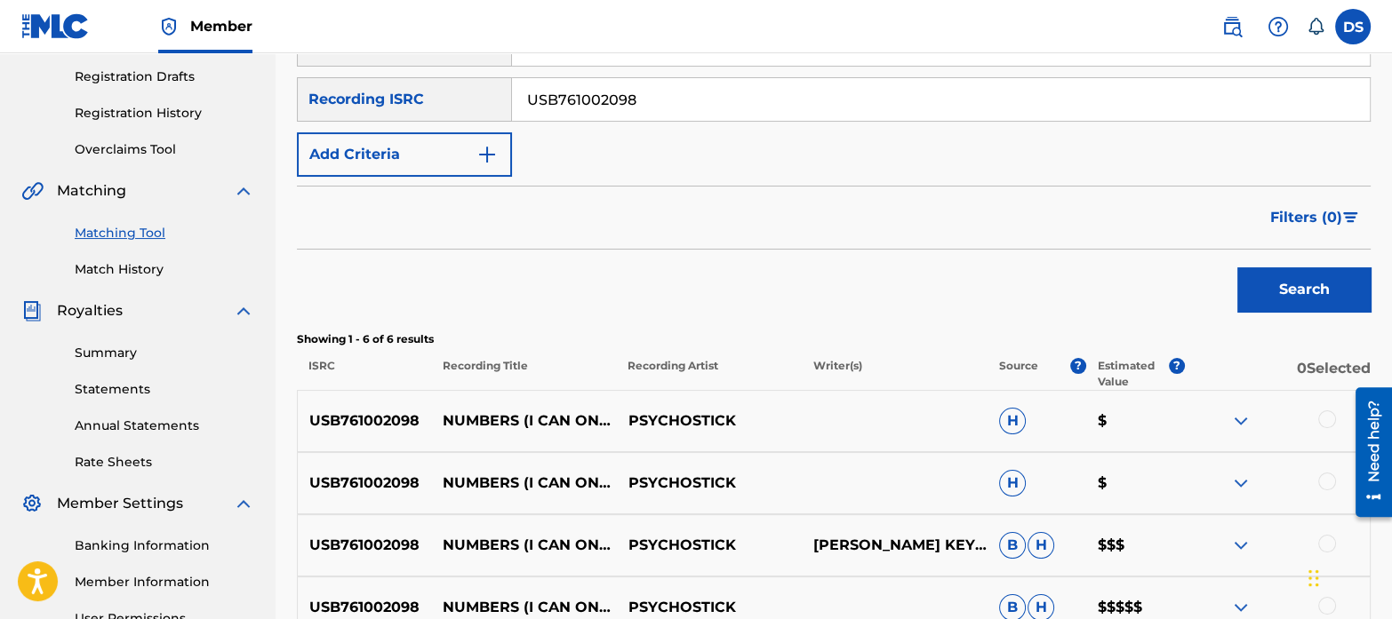
scroll to position [510, 0]
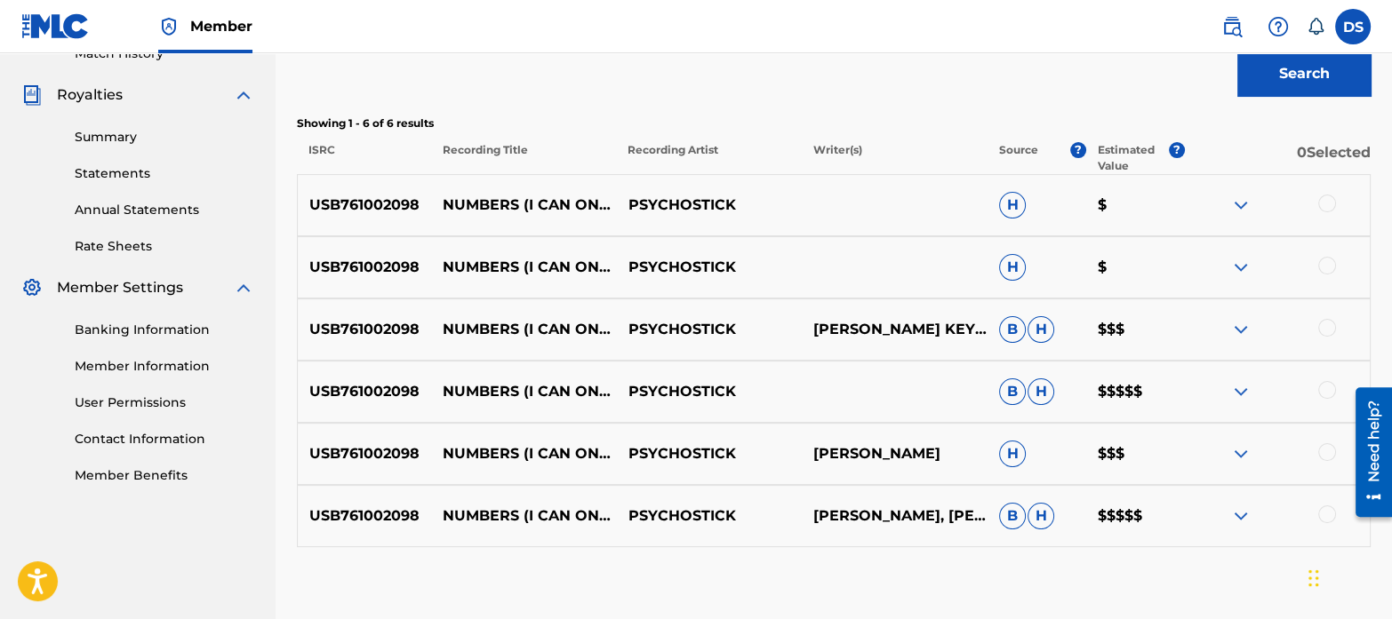
click at [1240, 385] on img at bounding box center [1240, 391] width 21 height 21
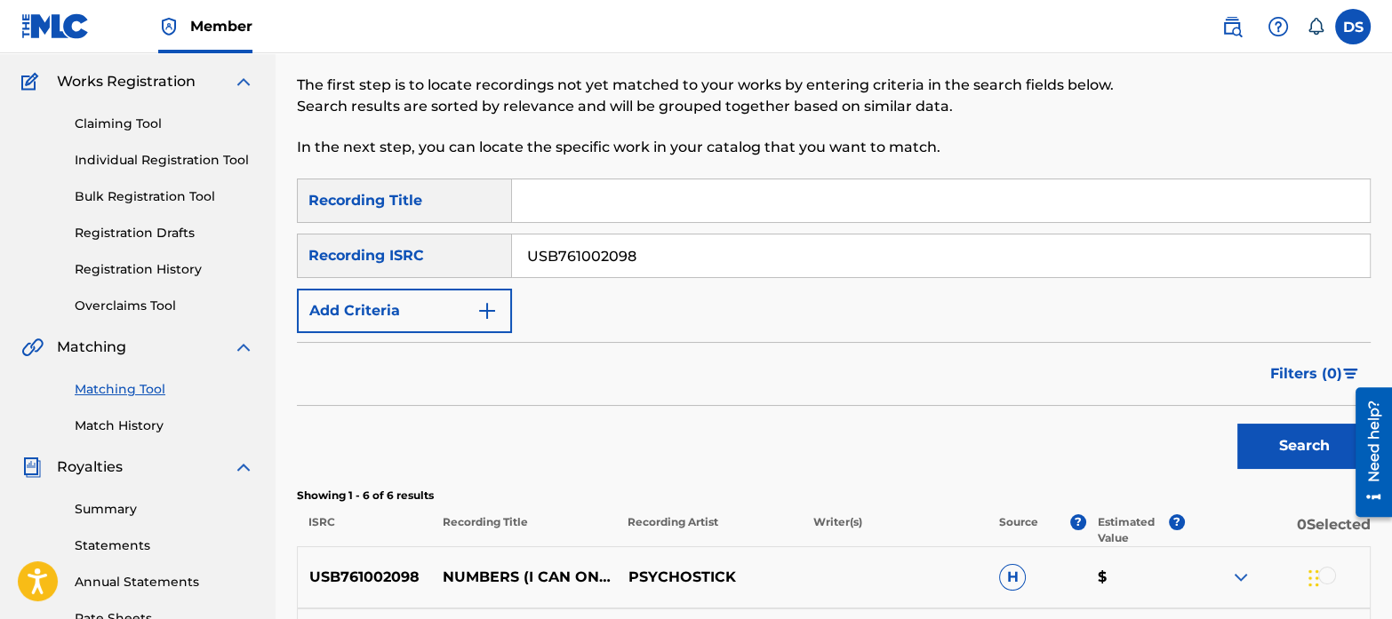
scroll to position [133, 0]
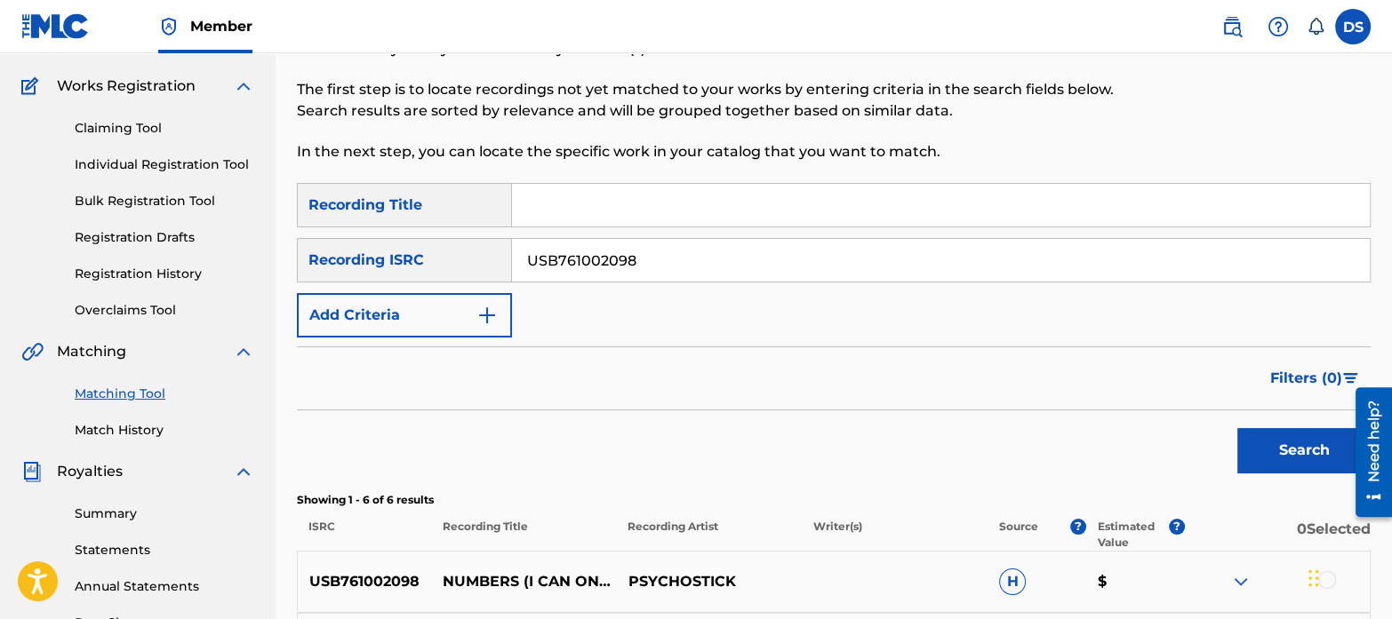
click at [1272, 461] on button "Search" at bounding box center [1303, 450] width 133 height 44
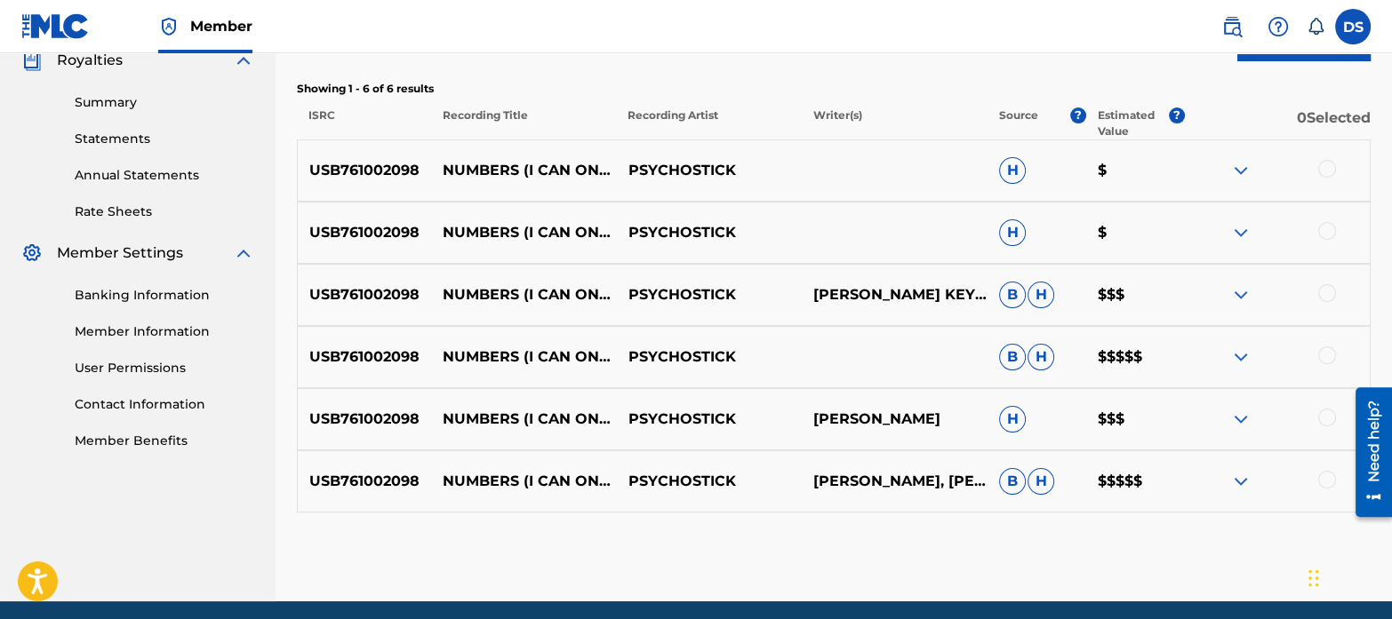
scroll to position [547, 0]
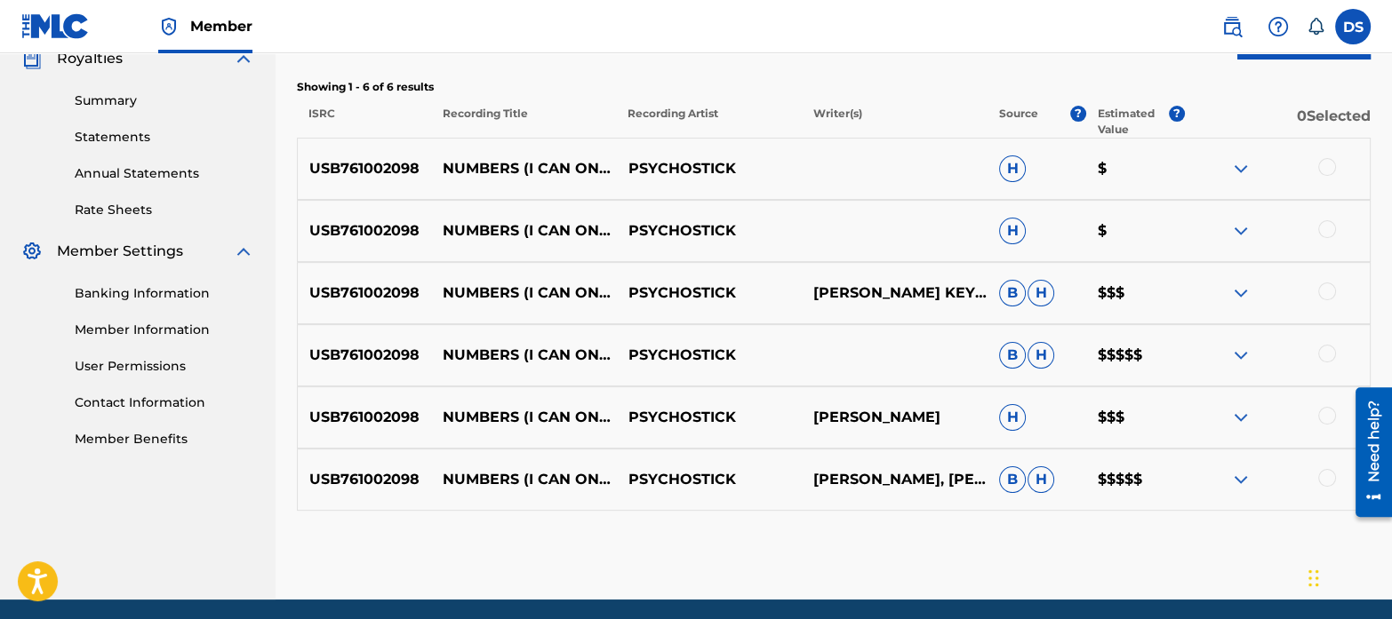
click at [1332, 163] on div at bounding box center [1327, 167] width 18 height 18
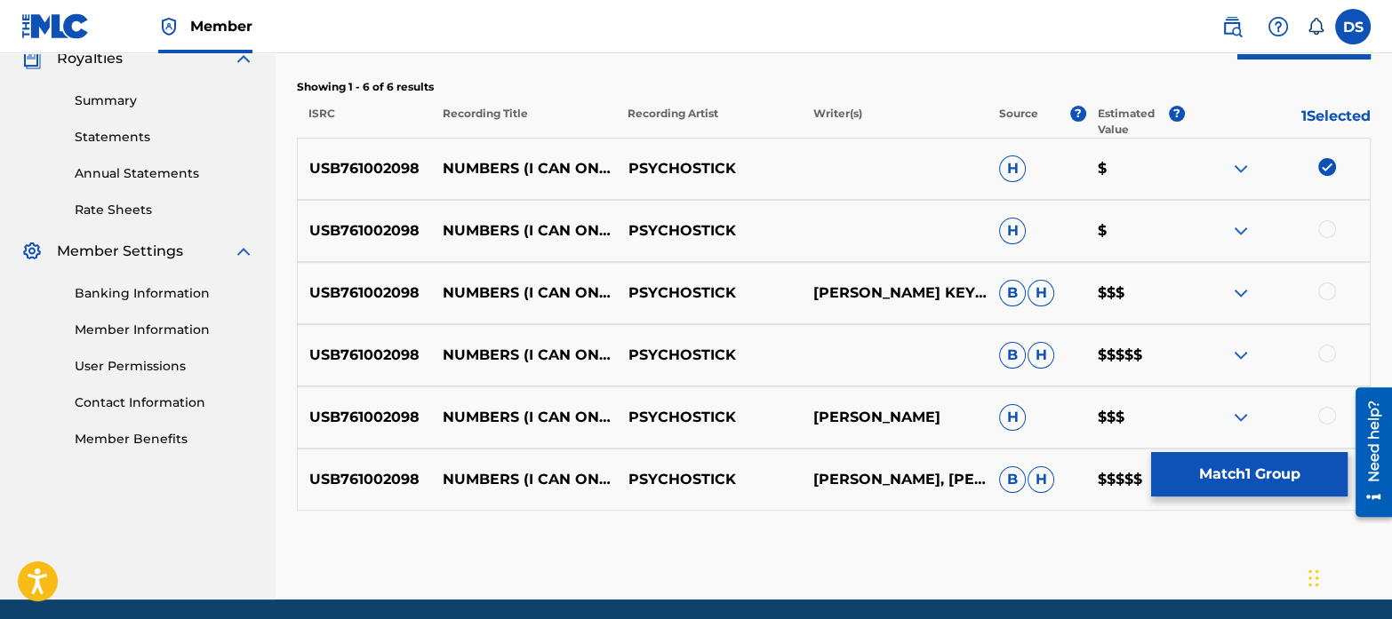
click at [1327, 228] on div at bounding box center [1327, 229] width 18 height 18
click at [1329, 290] on div at bounding box center [1327, 292] width 18 height 18
click at [1332, 353] on div at bounding box center [1327, 354] width 18 height 18
click at [1320, 414] on div at bounding box center [1327, 416] width 18 height 18
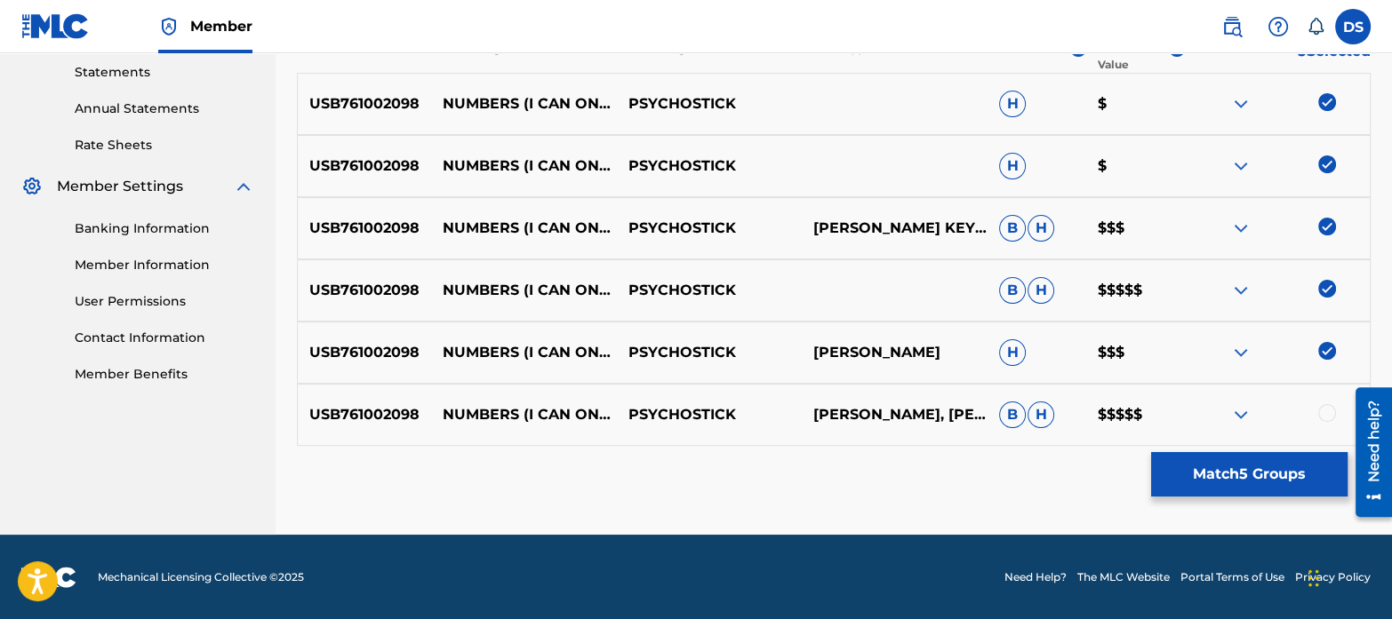
click at [1329, 415] on div at bounding box center [1327, 413] width 18 height 18
click at [1265, 475] on button "Match 6 Groups" at bounding box center [1249, 474] width 196 height 44
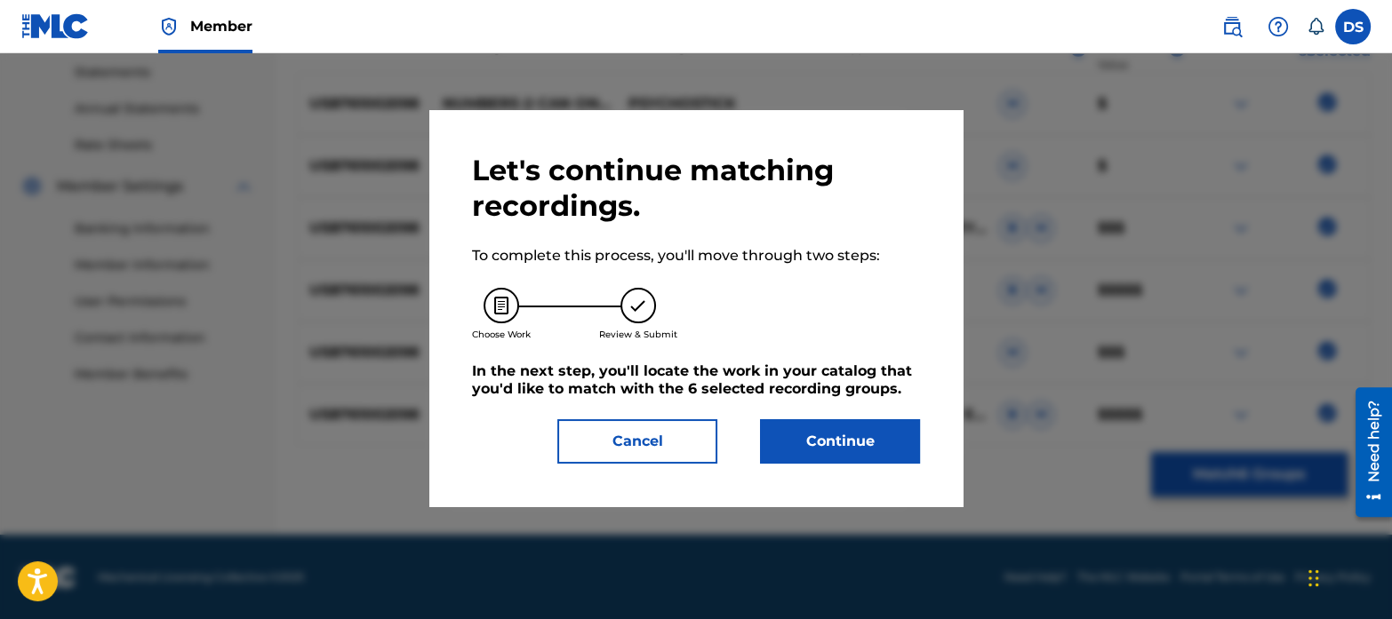
click at [852, 444] on button "Continue" at bounding box center [840, 441] width 160 height 44
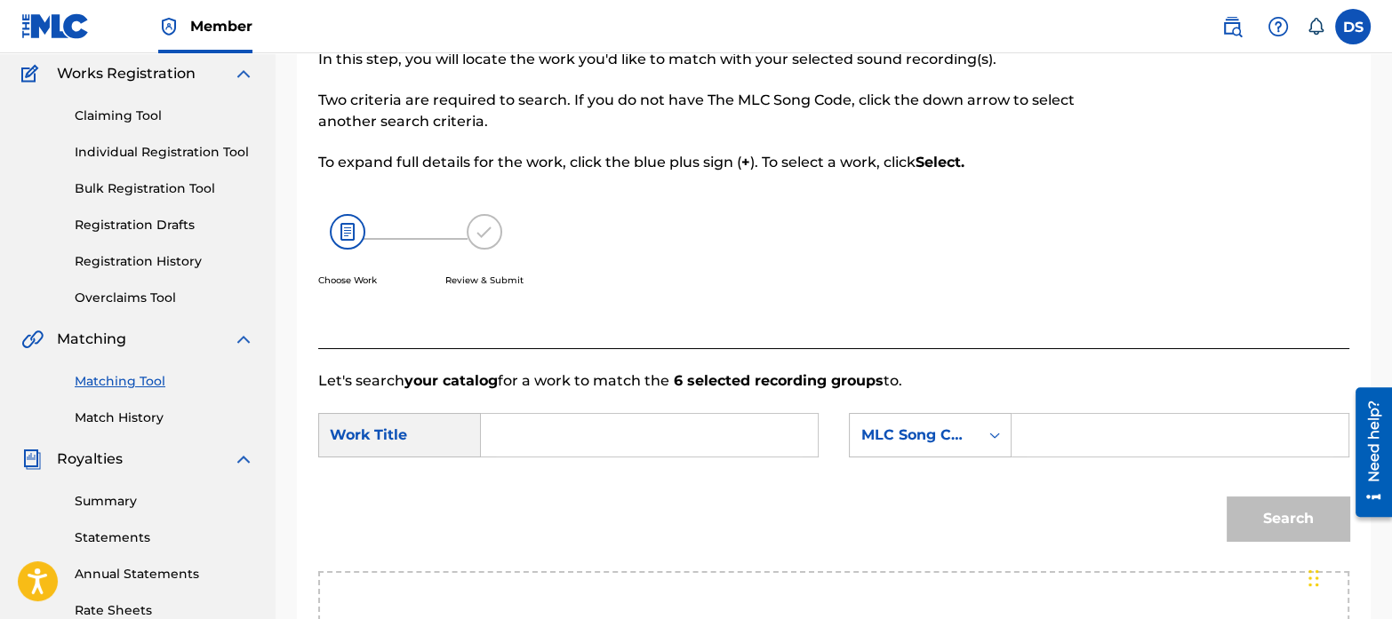
scroll to position [119, 0]
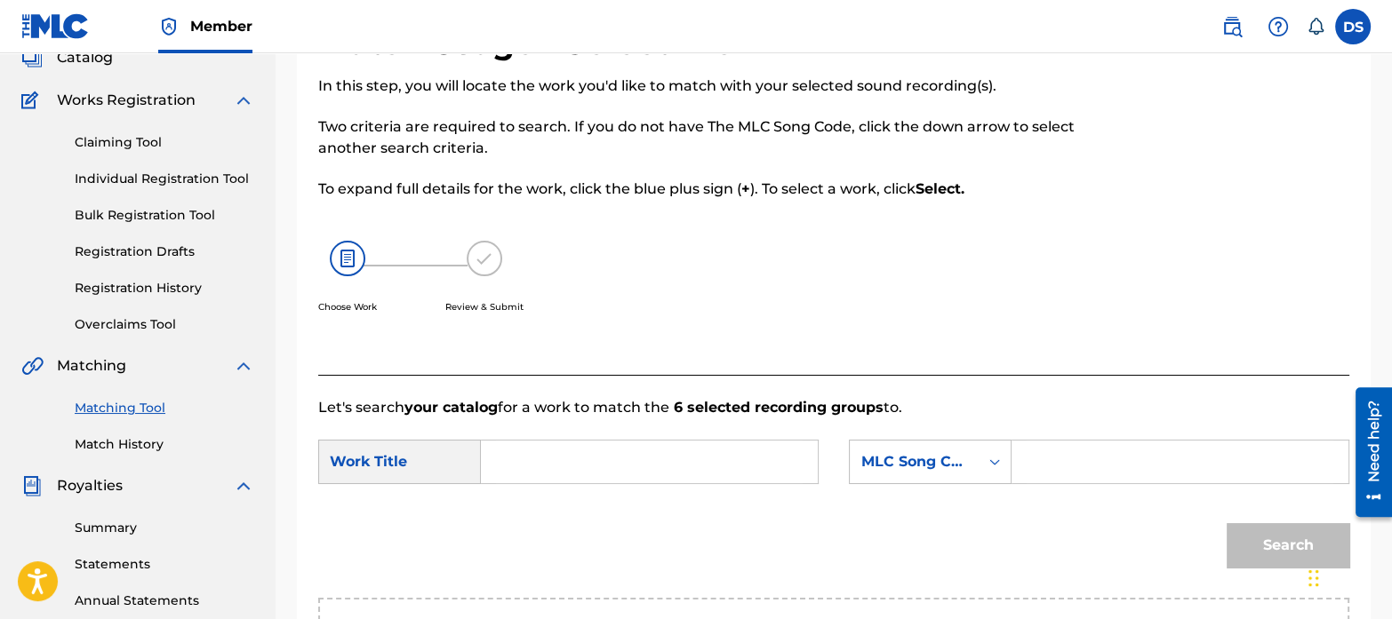
click at [572, 457] on input "Search Form" at bounding box center [649, 462] width 307 height 43
click at [124, 406] on link "Matching Tool" at bounding box center [165, 408] width 180 height 19
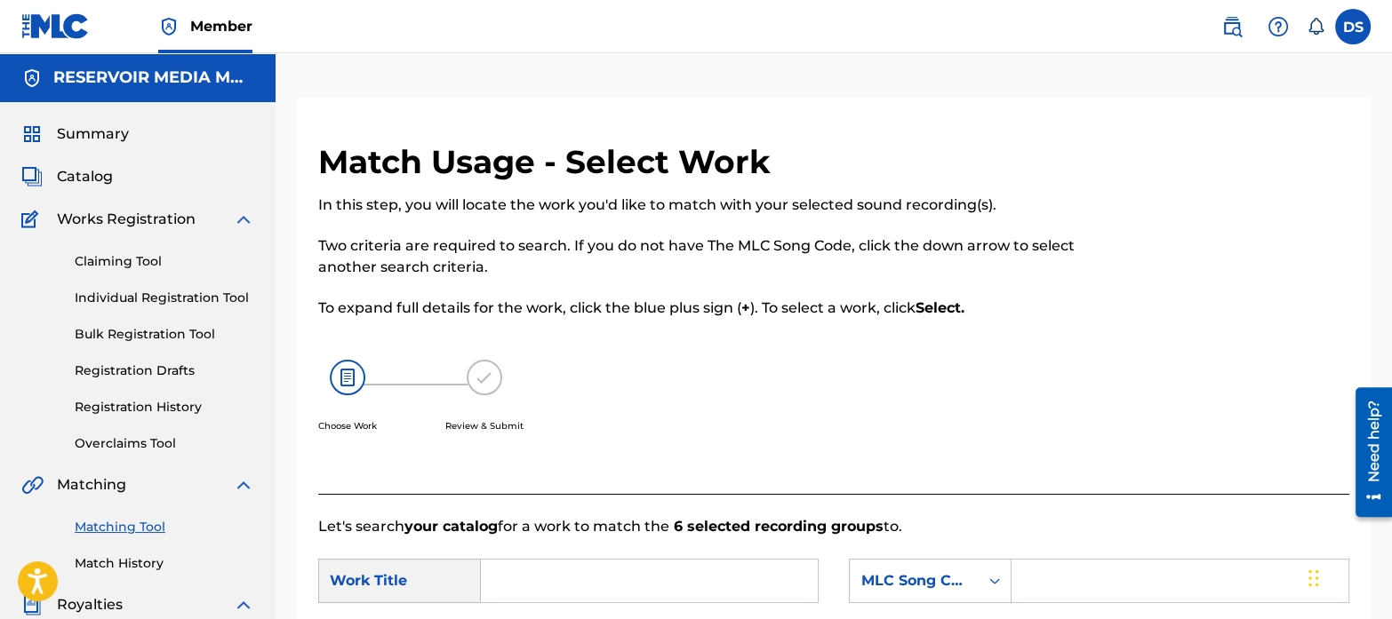
scroll to position [174, 0]
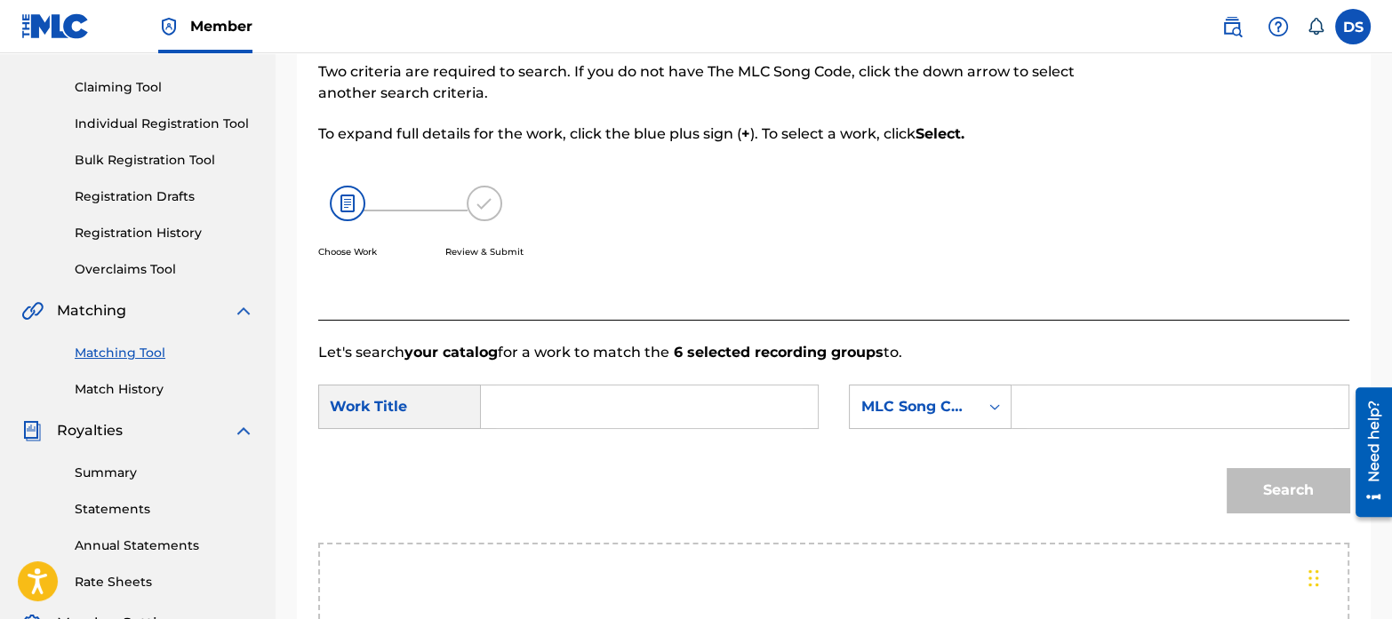
click at [139, 388] on link "Match History" at bounding box center [165, 389] width 180 height 19
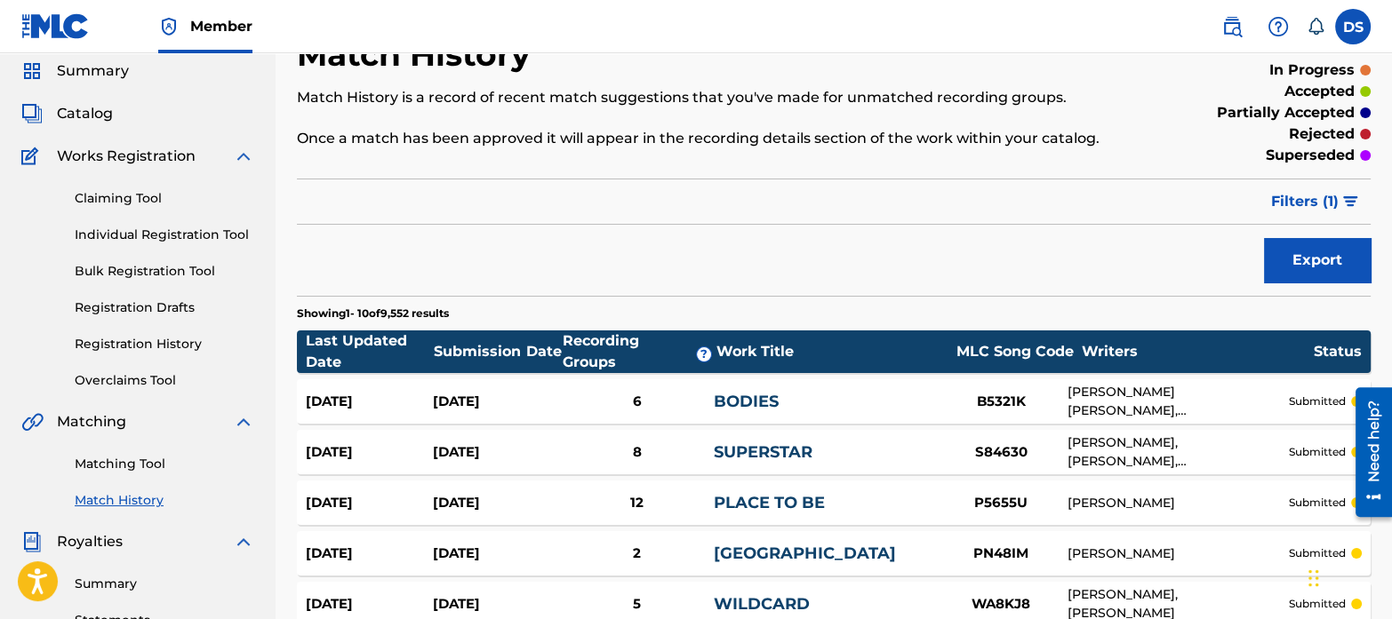
scroll to position [64, 0]
click at [138, 464] on link "Matching Tool" at bounding box center [165, 463] width 180 height 19
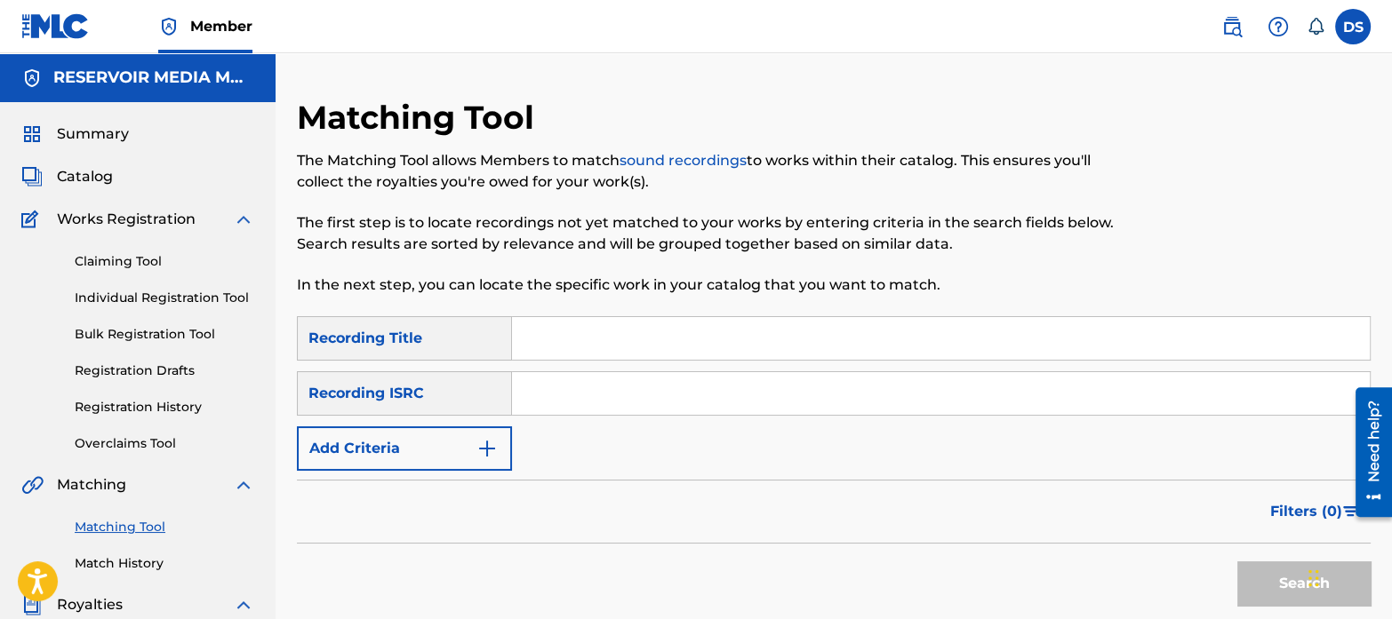
click at [658, 403] on input "Search Form" at bounding box center [941, 393] width 858 height 43
paste input "QZQAY2493189"
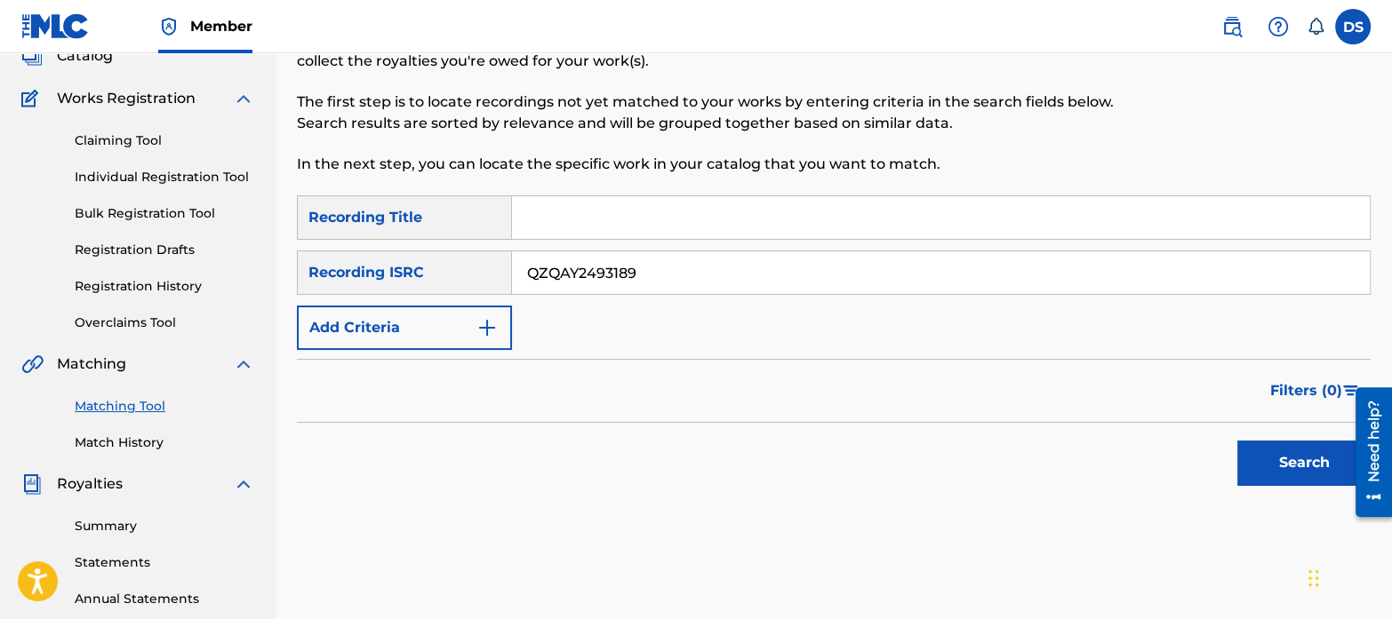
scroll to position [124, 0]
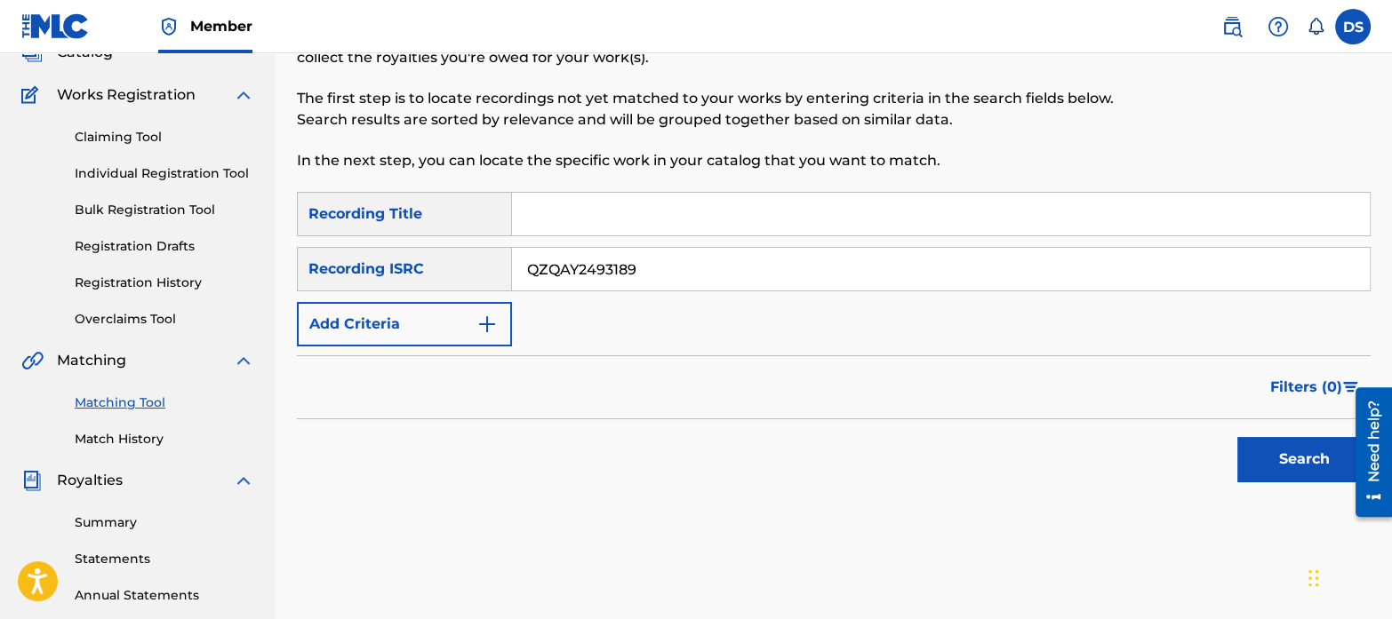
type input "QZQAY2493189"
click at [1293, 463] on button "Search" at bounding box center [1303, 459] width 133 height 44
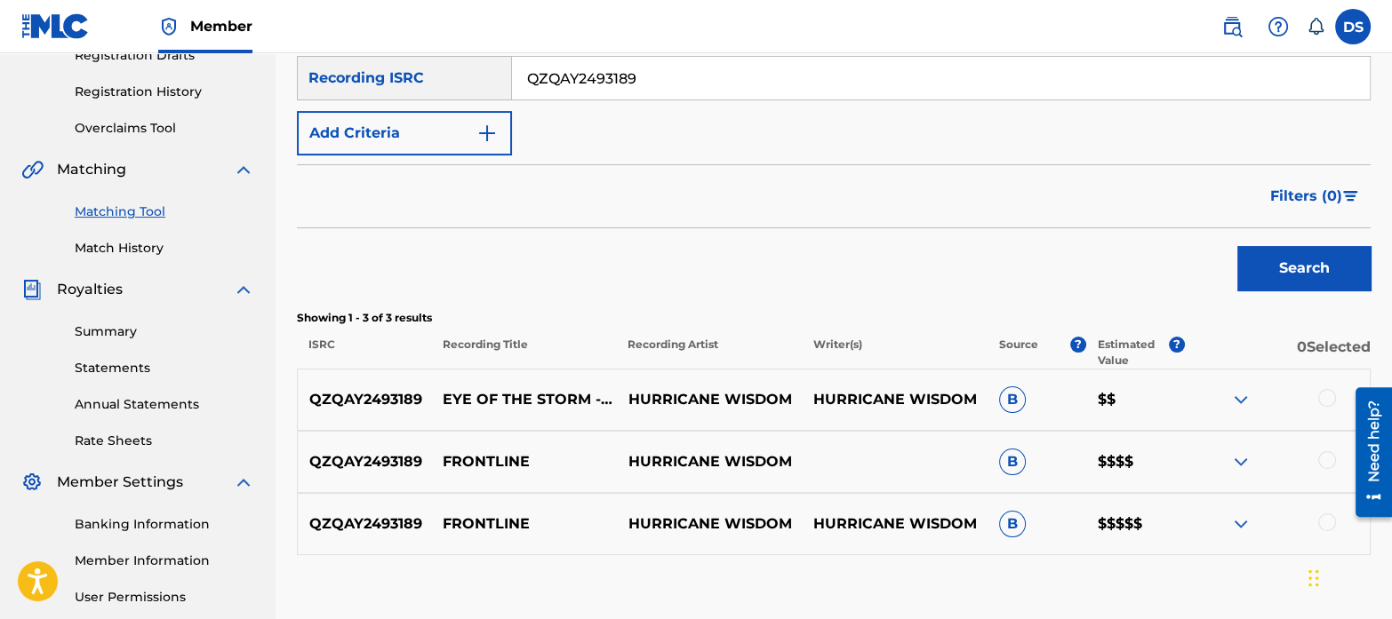
scroll to position [328, 0]
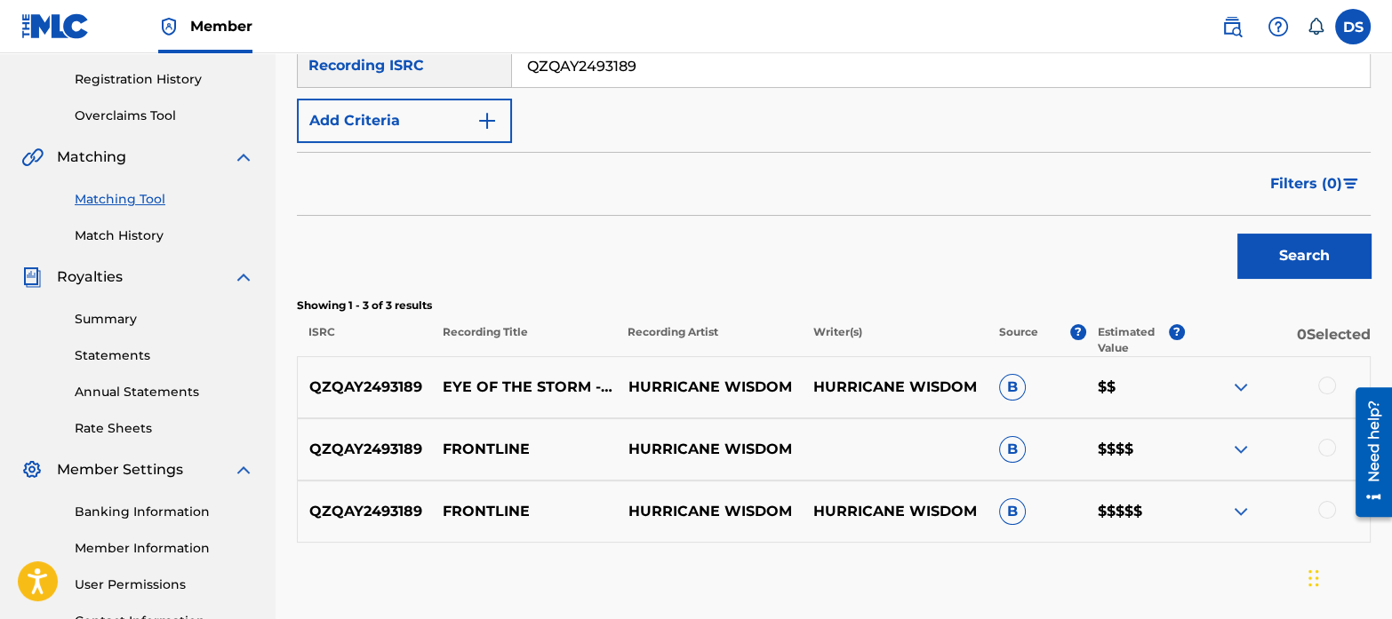
click at [1323, 385] on div at bounding box center [1327, 386] width 18 height 18
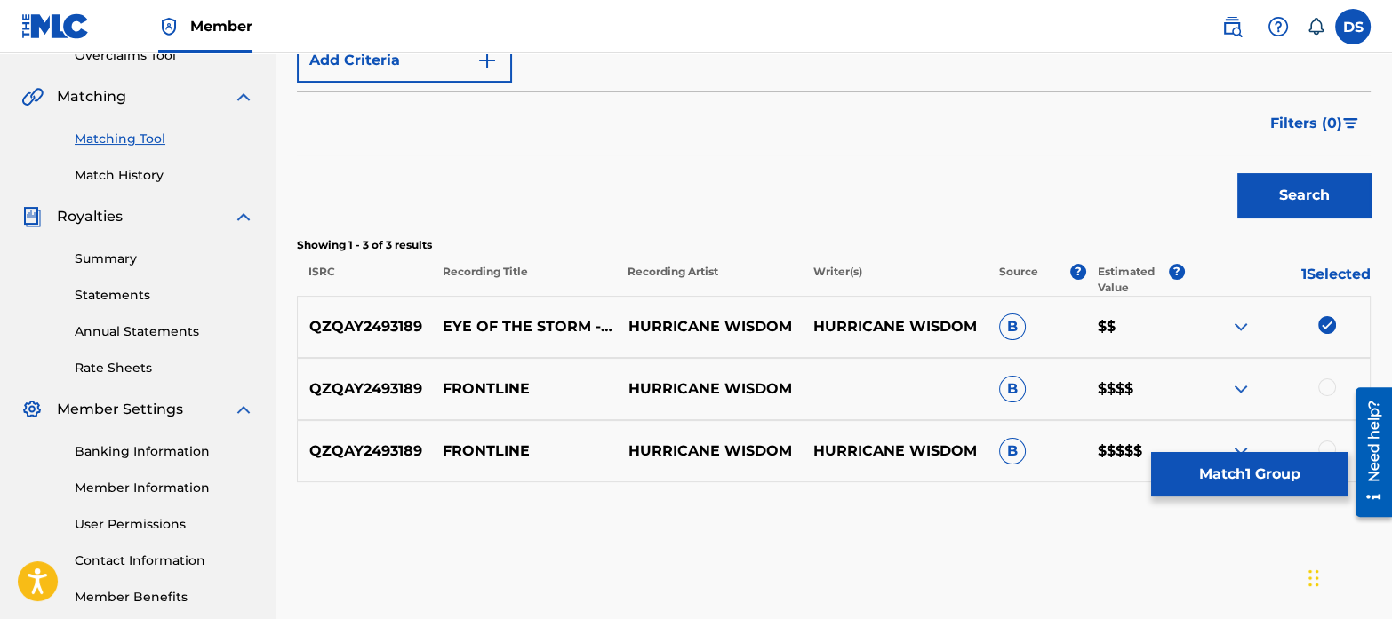
scroll to position [390, 0]
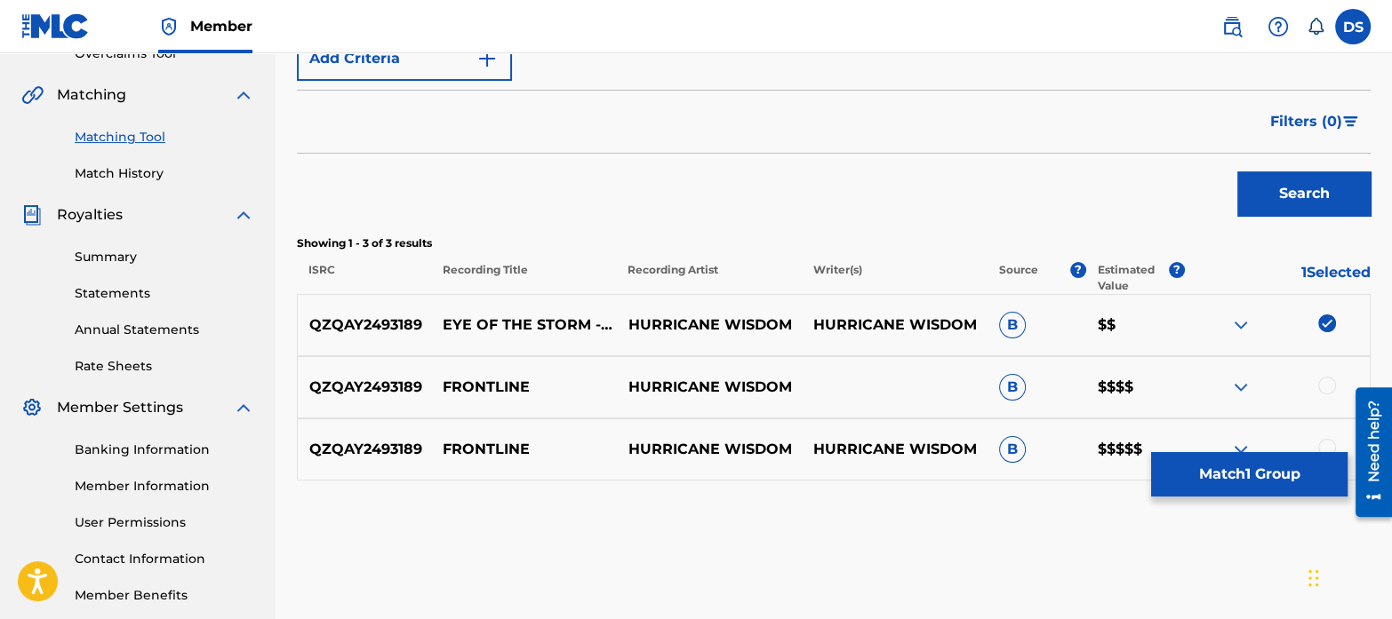
click at [1329, 384] on div at bounding box center [1327, 386] width 18 height 18
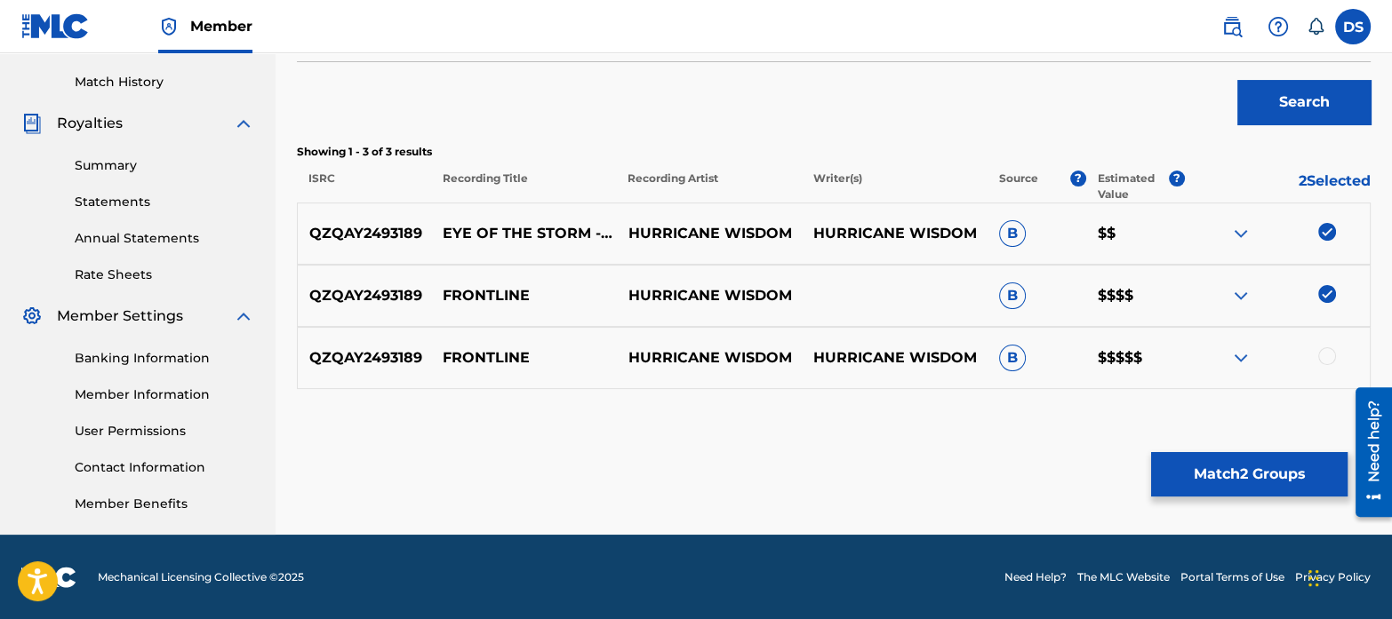
click at [1330, 354] on div at bounding box center [1327, 356] width 18 height 18
click at [1297, 467] on button "Match 3 Groups" at bounding box center [1249, 474] width 196 height 44
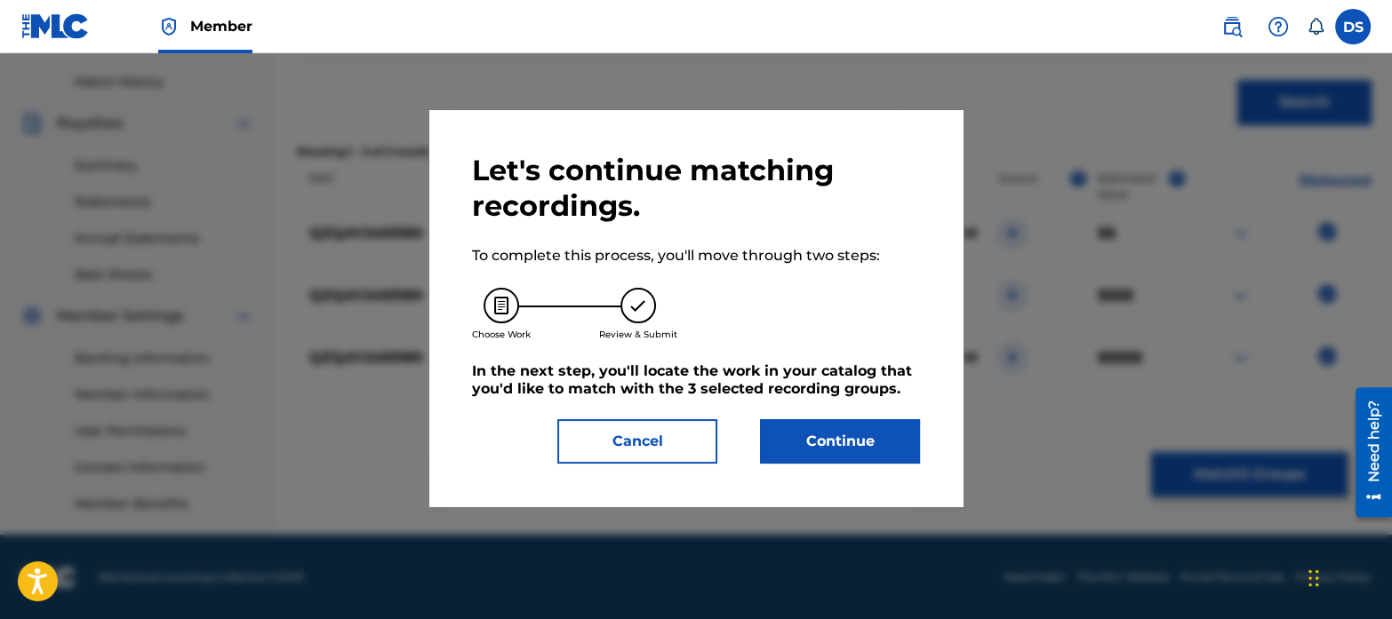
click at [895, 455] on button "Continue" at bounding box center [840, 441] width 160 height 44
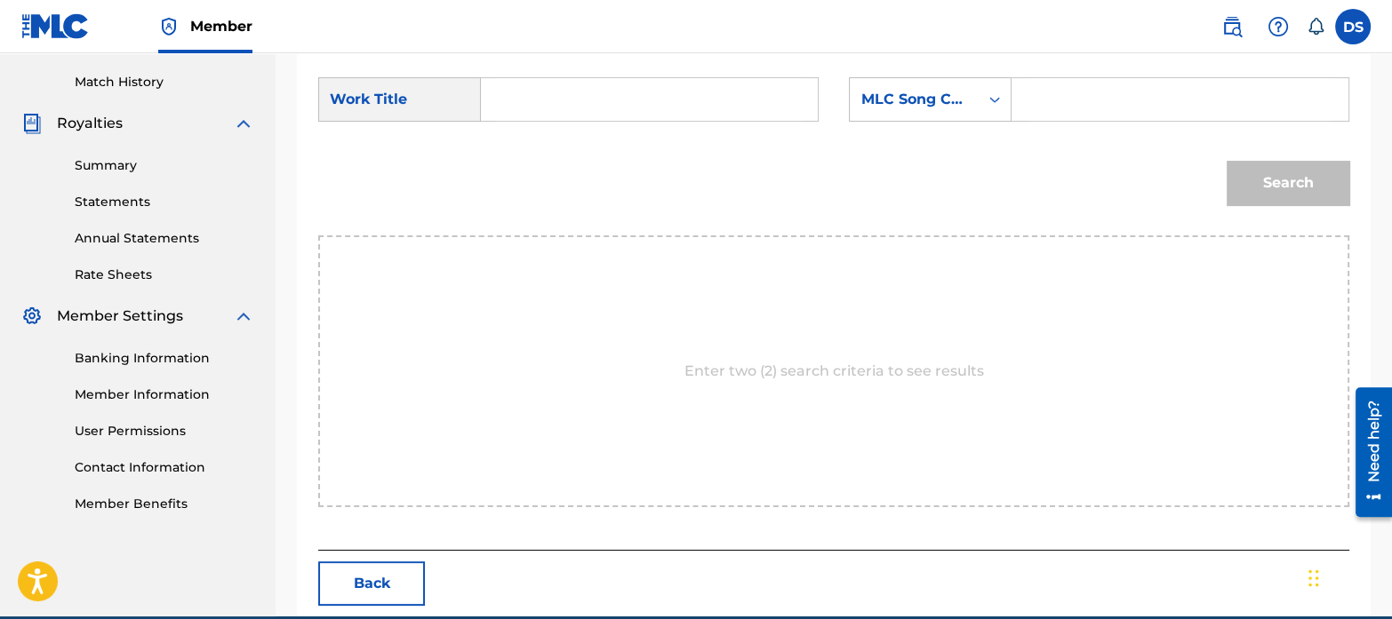
click at [560, 92] on input "Search Form" at bounding box center [649, 99] width 307 height 43
type input "frontline"
click at [692, 189] on div "Search" at bounding box center [833, 189] width 1031 height 92
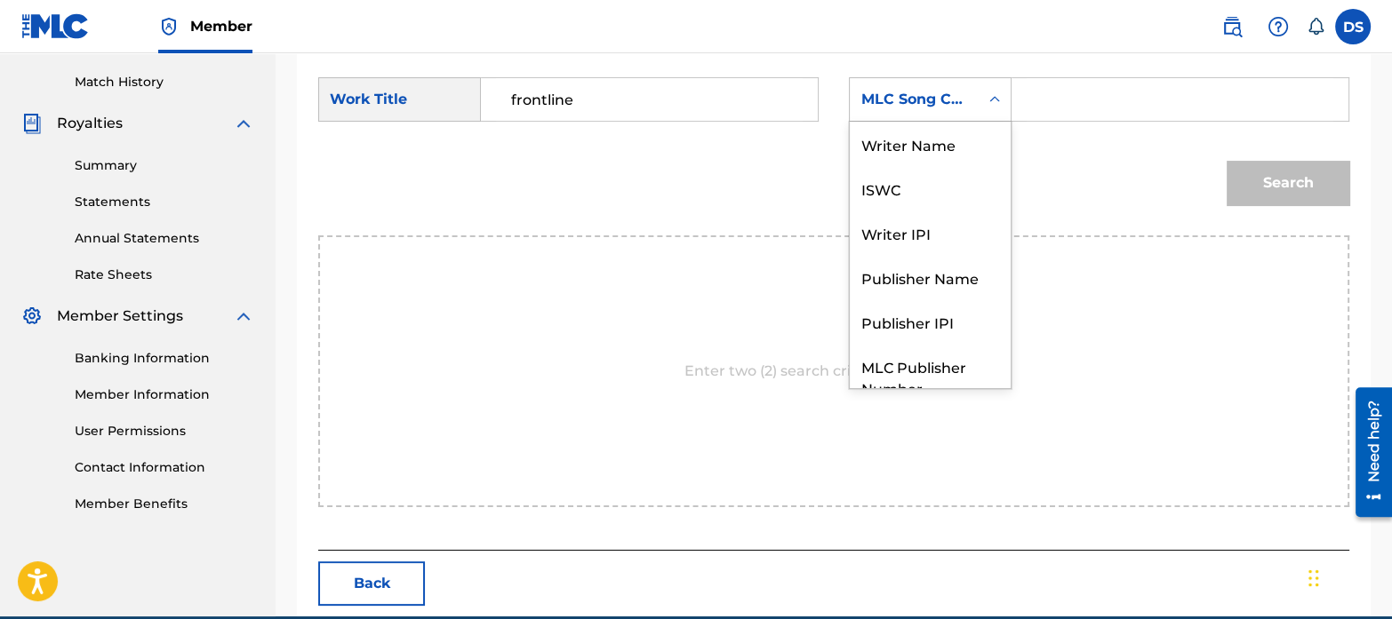
click at [925, 97] on div "MLC Song Code" at bounding box center [914, 99] width 108 height 21
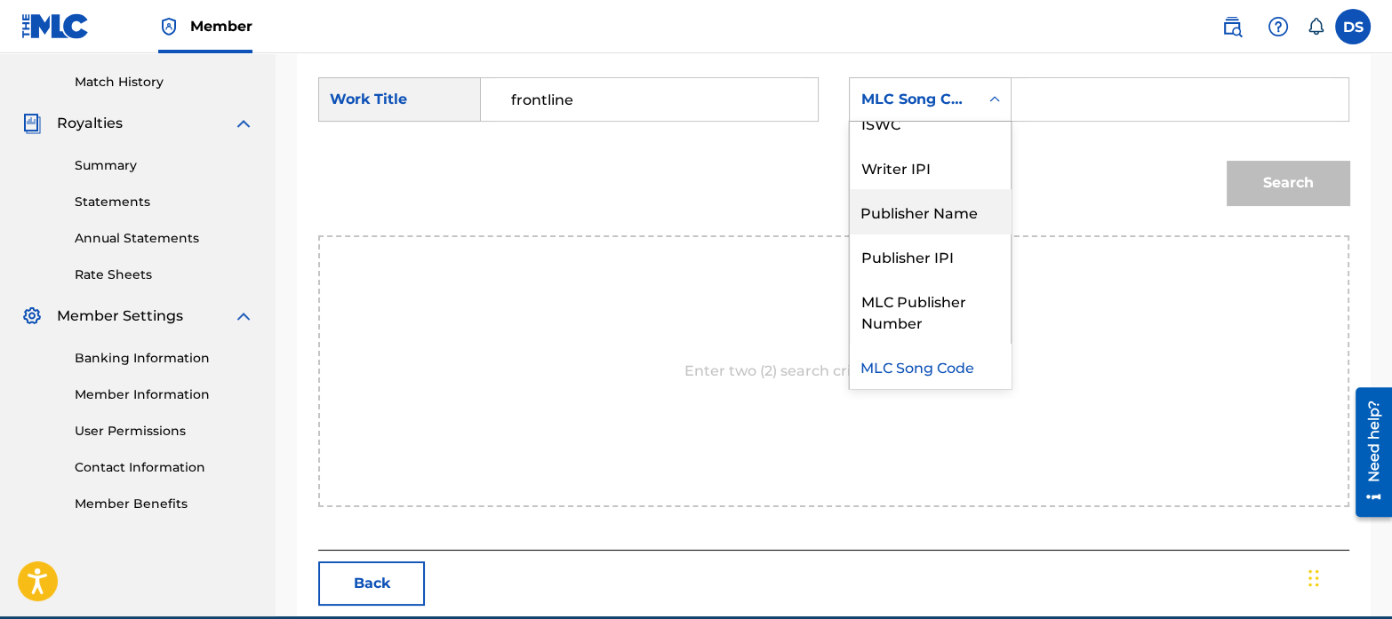
scroll to position [0, 0]
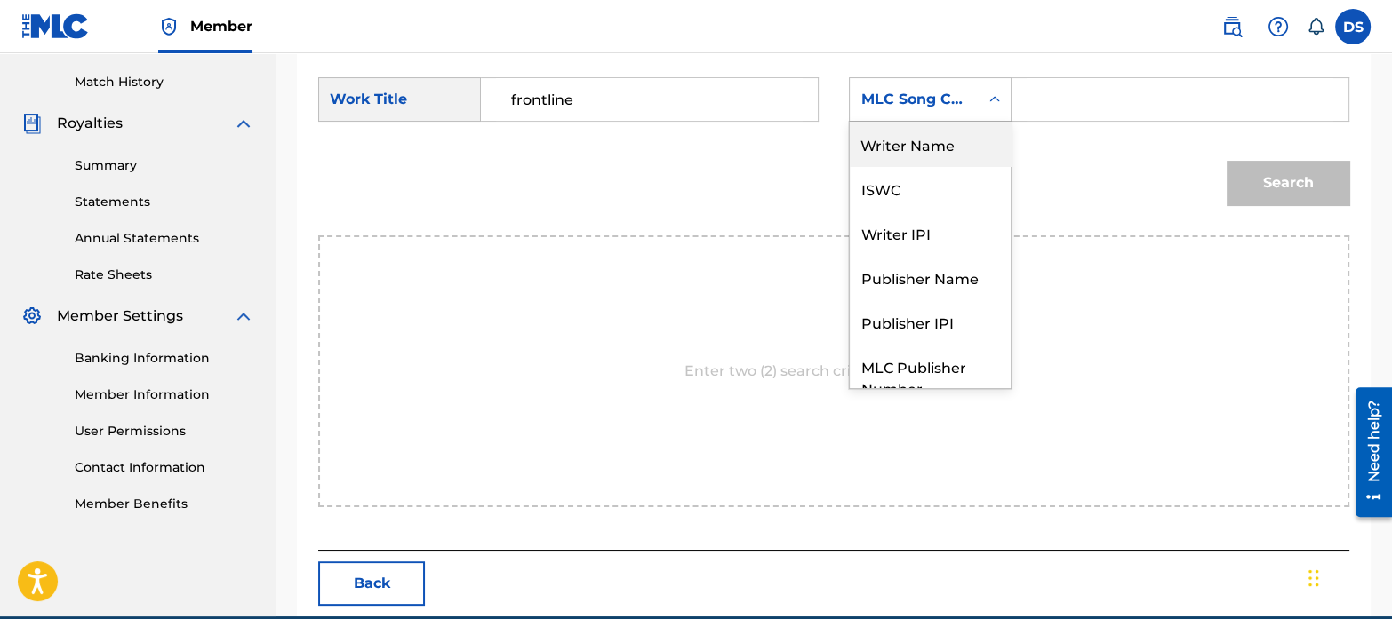
click at [901, 133] on div "Writer Name" at bounding box center [930, 144] width 161 height 44
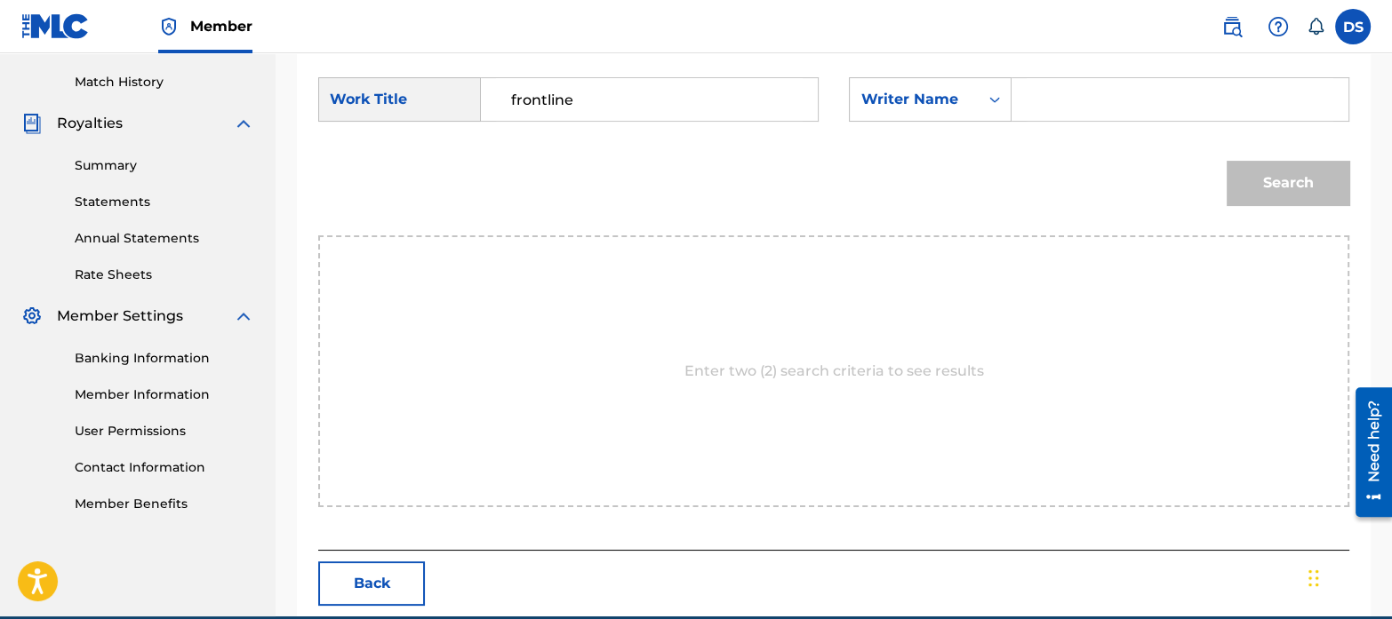
click at [1075, 90] on input "Search Form" at bounding box center [1179, 99] width 307 height 43
paste input "[PERSON_NAME]"
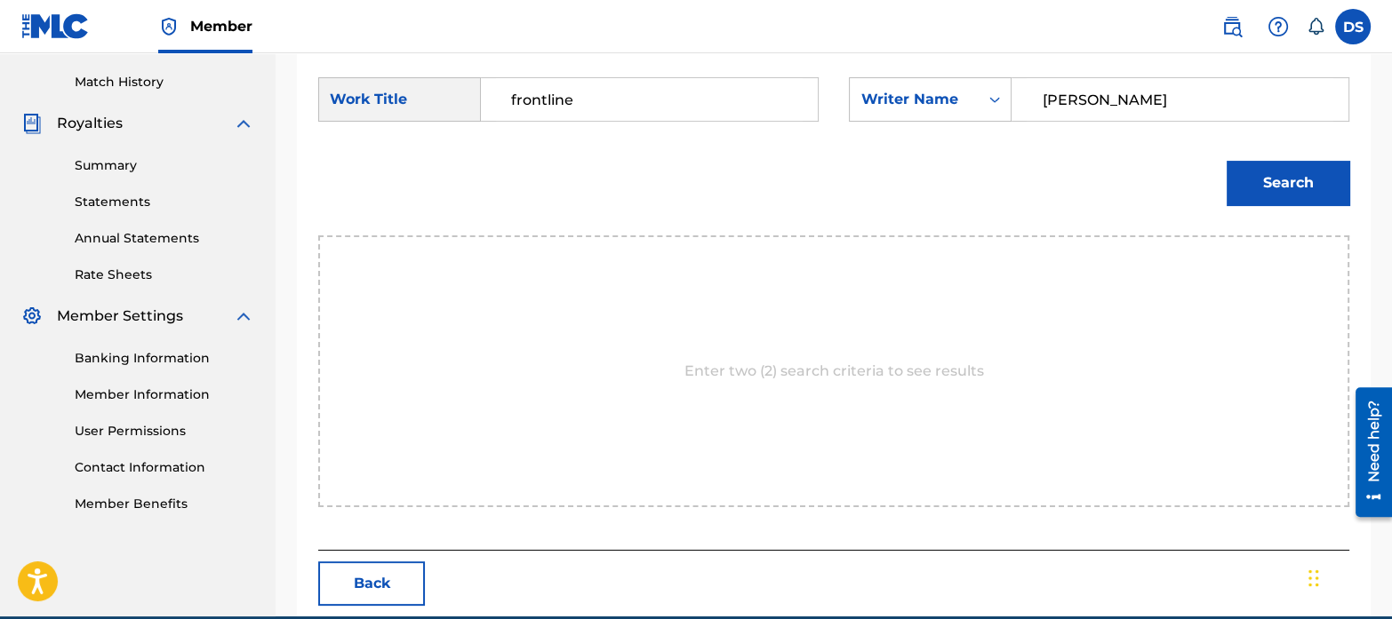
type input "[PERSON_NAME]"
click at [1271, 175] on button "Search" at bounding box center [1287, 183] width 123 height 44
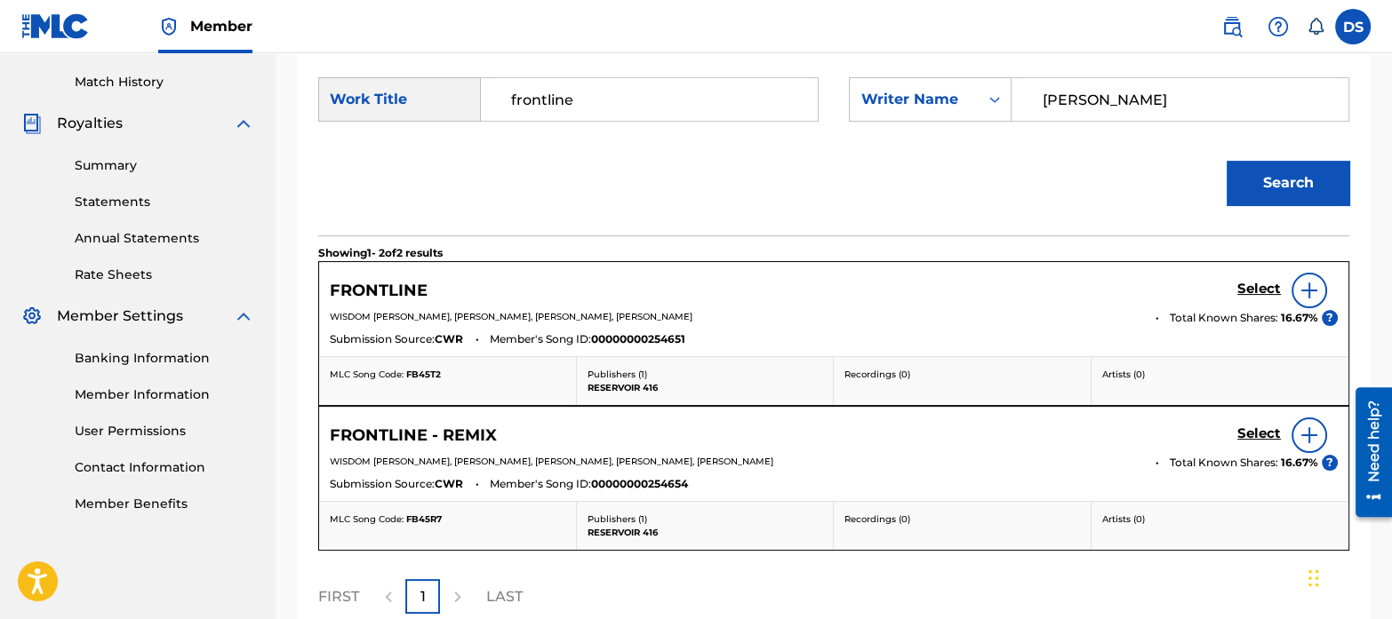
click at [1246, 291] on h5 "Select" at bounding box center [1259, 289] width 44 height 17
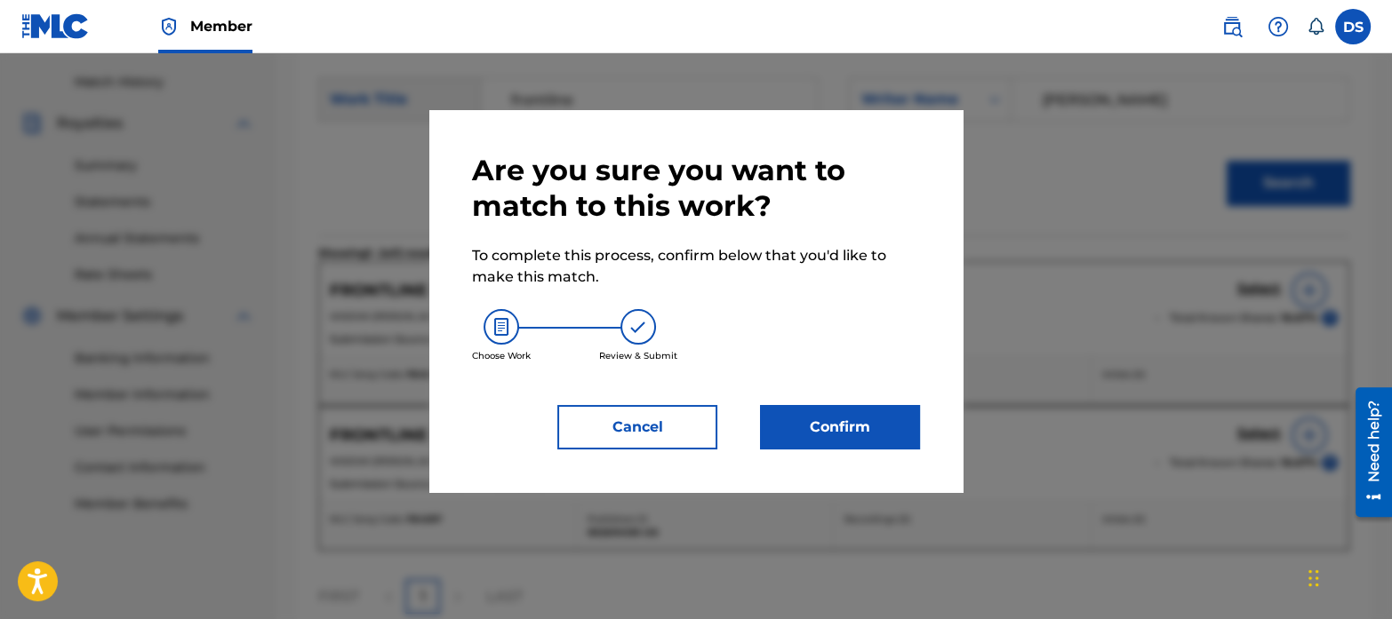
click at [880, 426] on button "Confirm" at bounding box center [840, 427] width 160 height 44
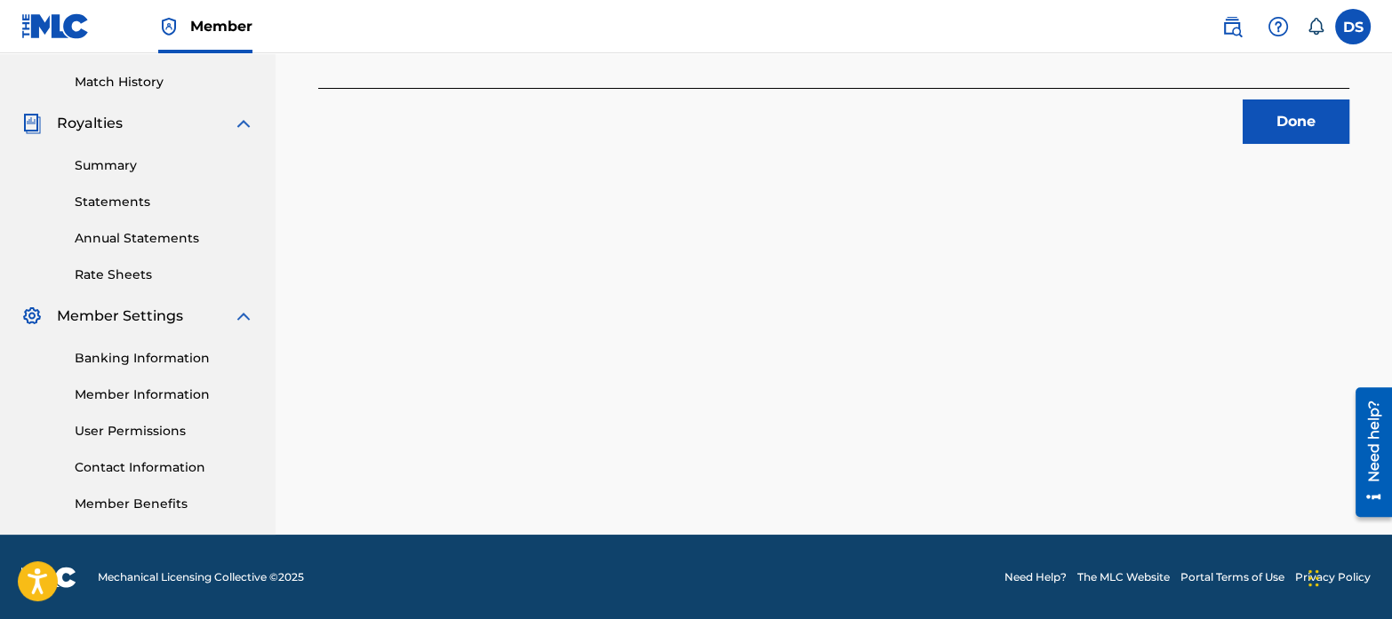
click at [1300, 130] on button "Done" at bounding box center [1295, 122] width 107 height 44
